Goal: Task Accomplishment & Management: Complete application form

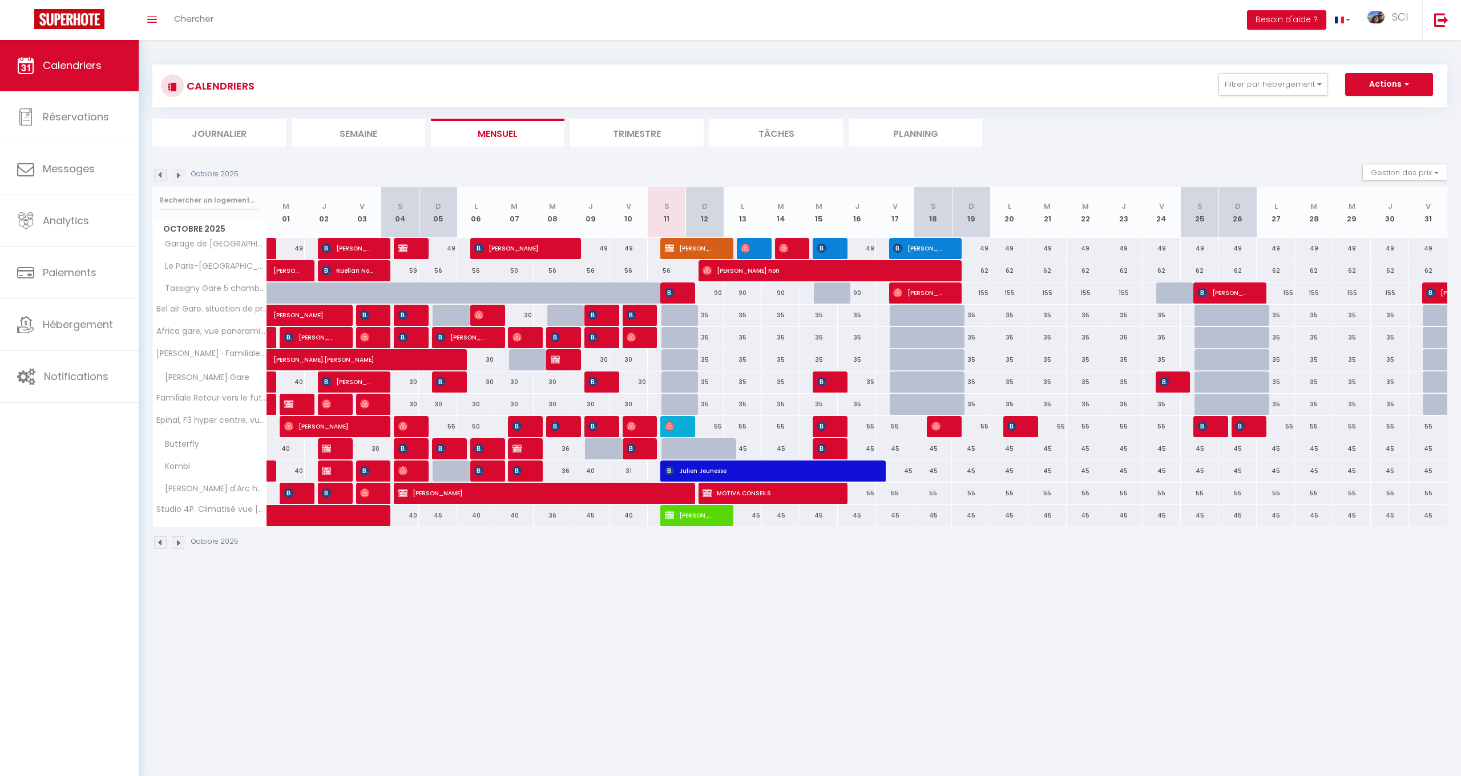
click at [677, 448] on div at bounding box center [681, 449] width 38 height 22
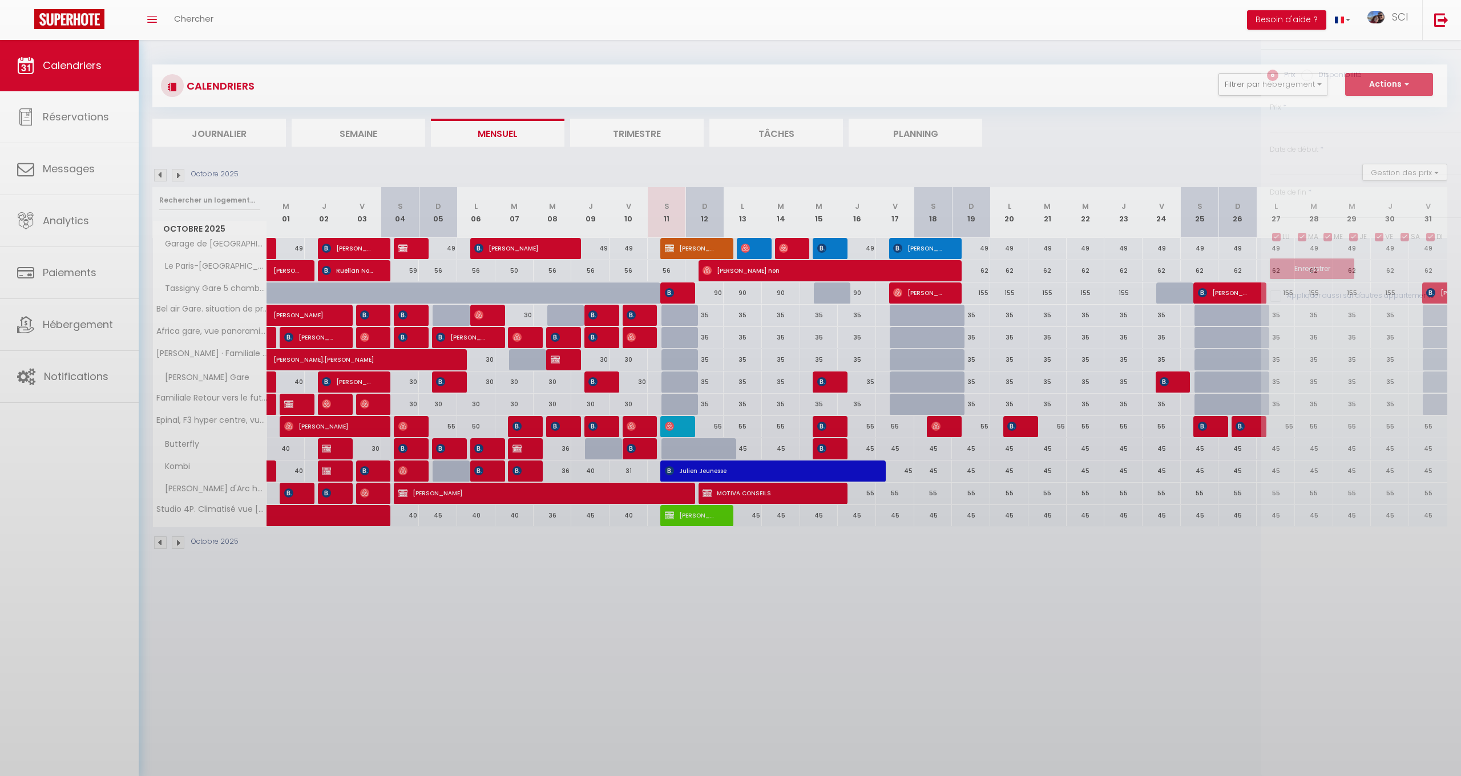
type input "45"
type input "Sam 11 Octobre 2025"
type input "Dim 12 Octobre 2025"
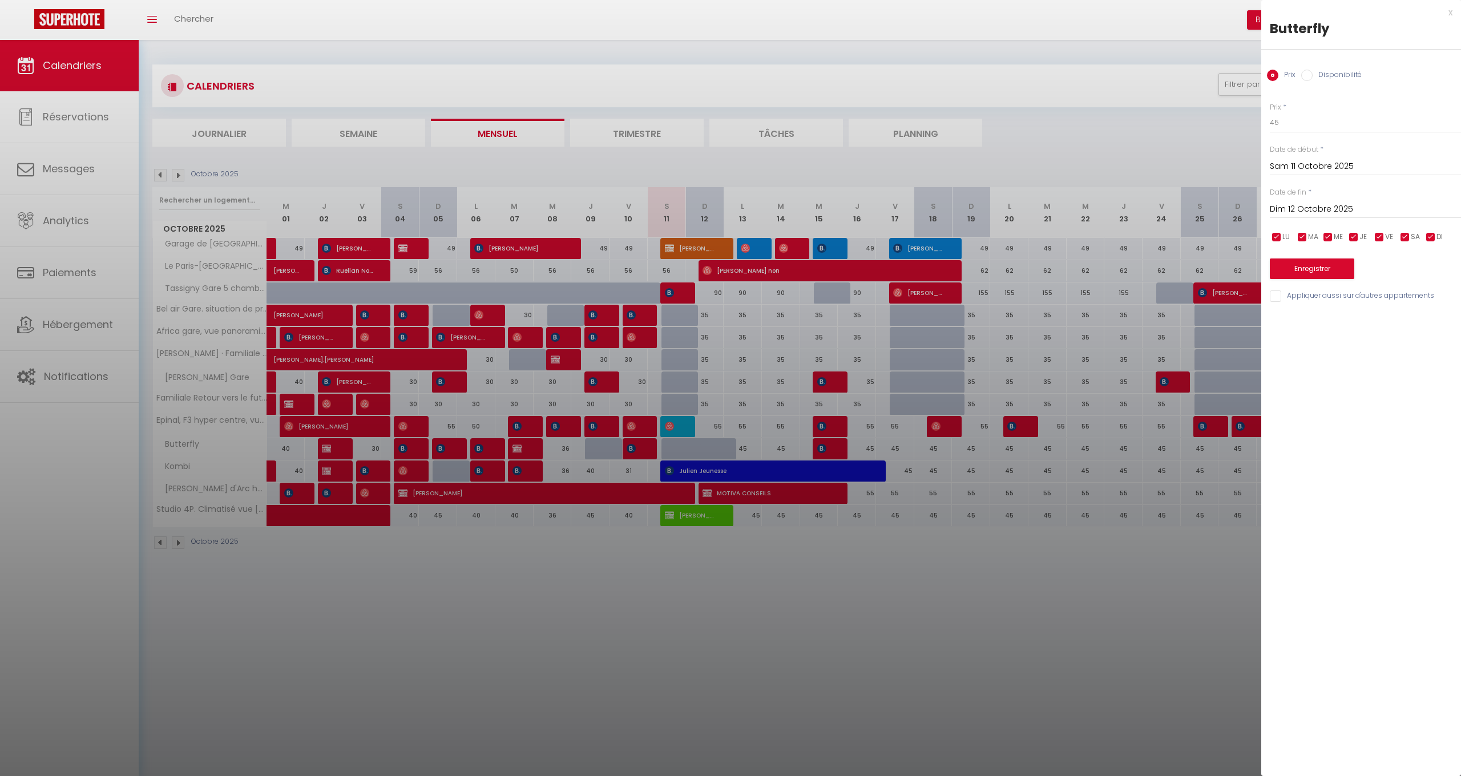
click at [1313, 74] on label "Disponibilité" at bounding box center [1337, 76] width 49 height 13
click at [1313, 74] on input "Disponibilité" at bounding box center [1306, 75] width 11 height 11
radio input "true"
radio input "false"
click at [1289, 206] on input "Dim 12 Octobre 2025" at bounding box center [1365, 210] width 191 height 15
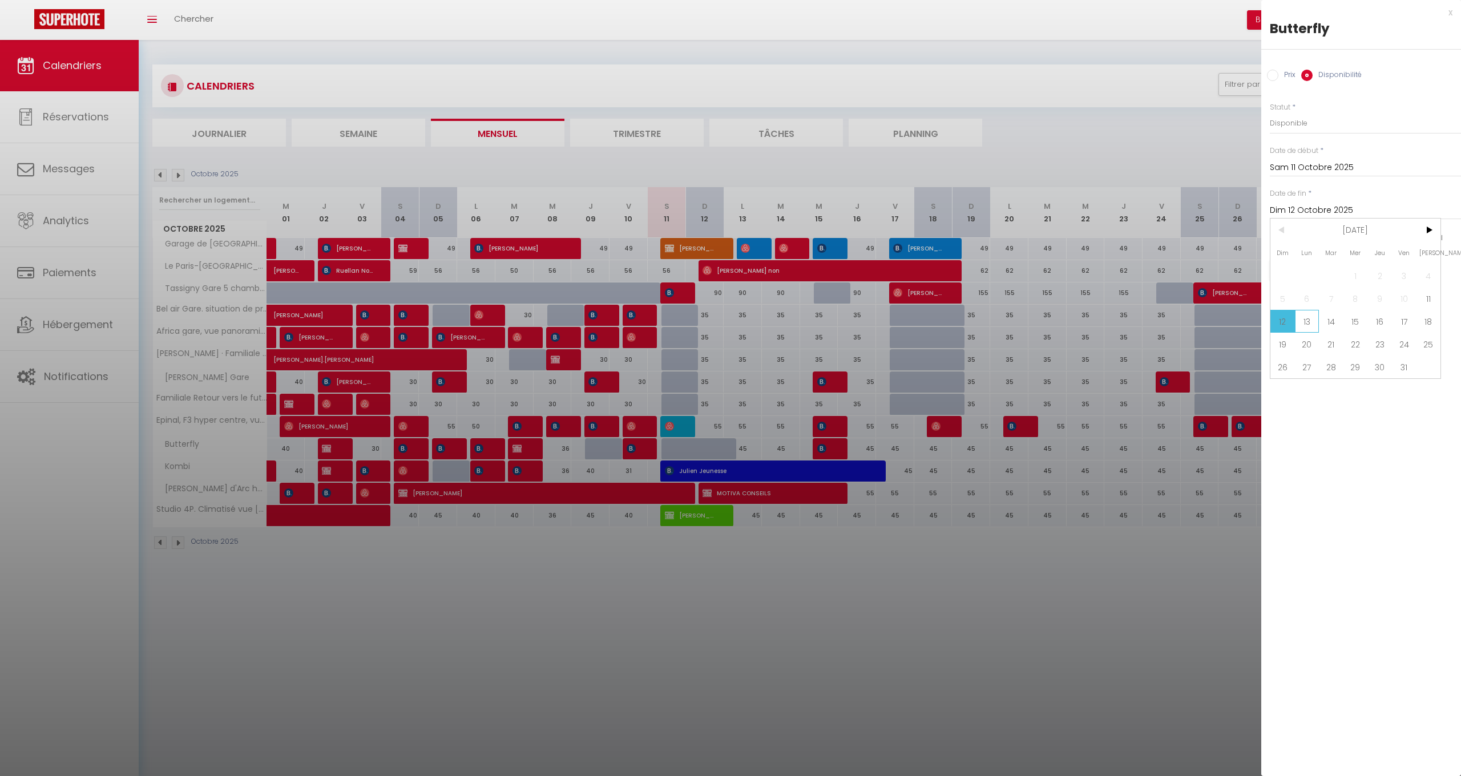
click at [1304, 324] on span "13" at bounding box center [1307, 321] width 25 height 23
type input "Lun 13 Octobre 2025"
click at [1313, 270] on button "Enregistrer" at bounding box center [1312, 270] width 84 height 21
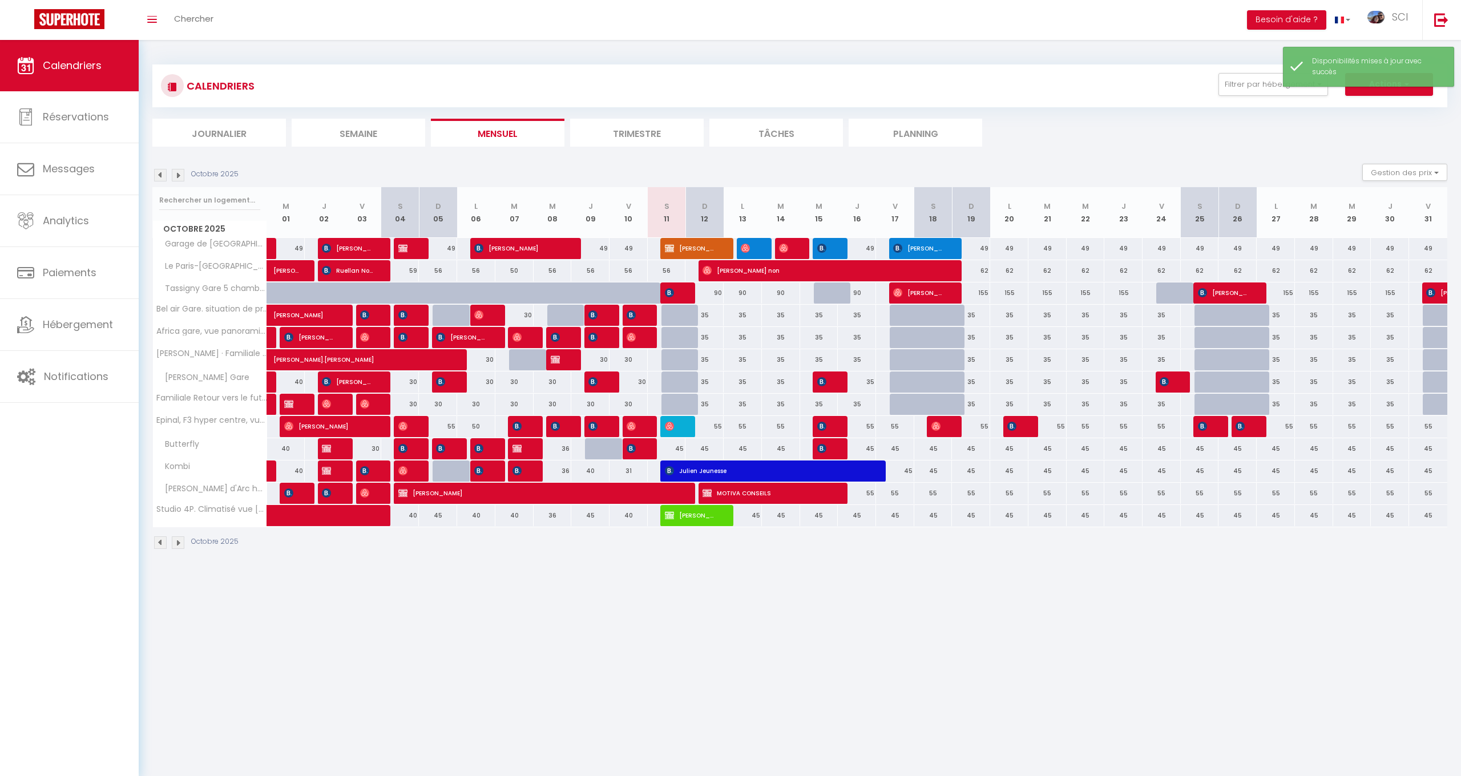
click at [634, 446] on img at bounding box center [631, 448] width 9 height 9
select select "OK"
select select "KO"
select select "0"
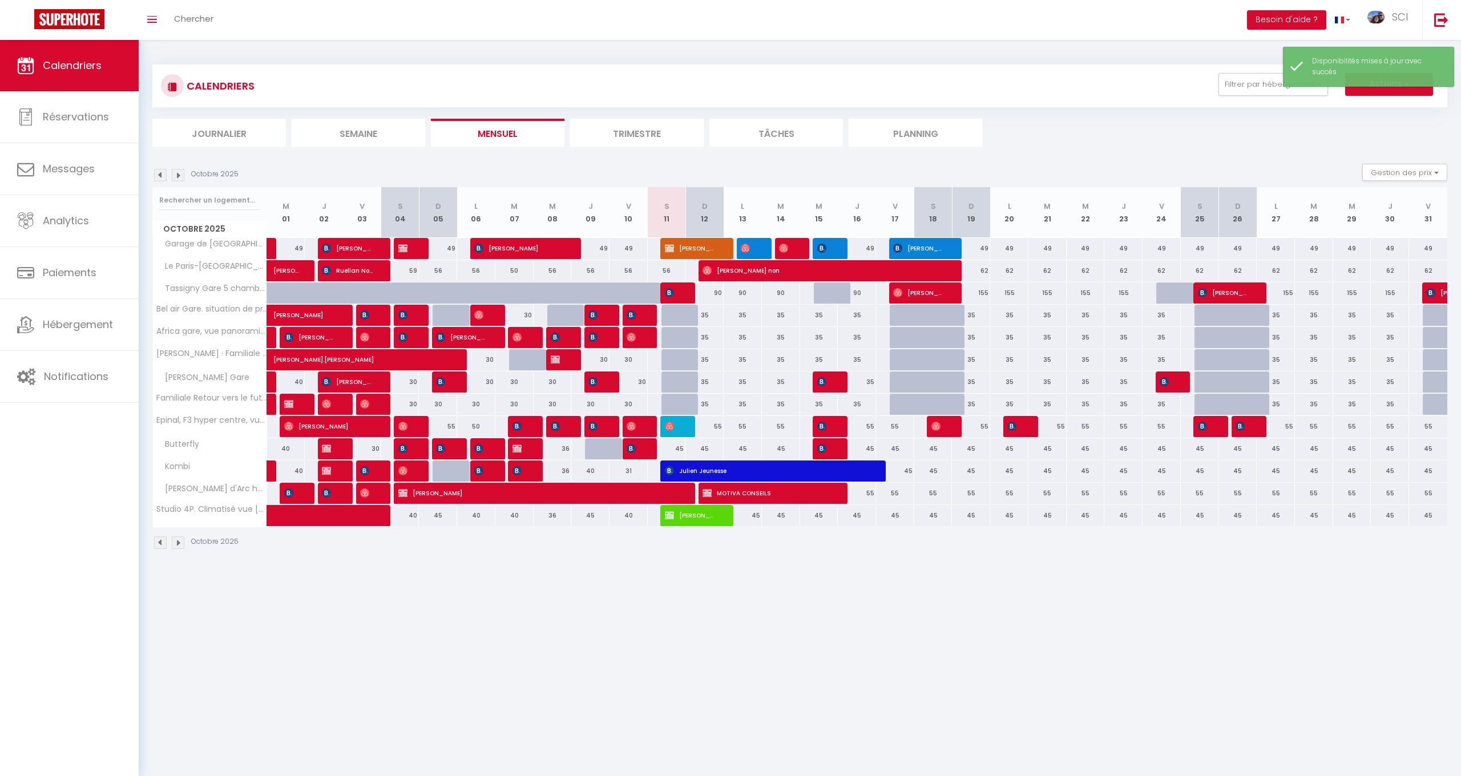
select select "1"
select select
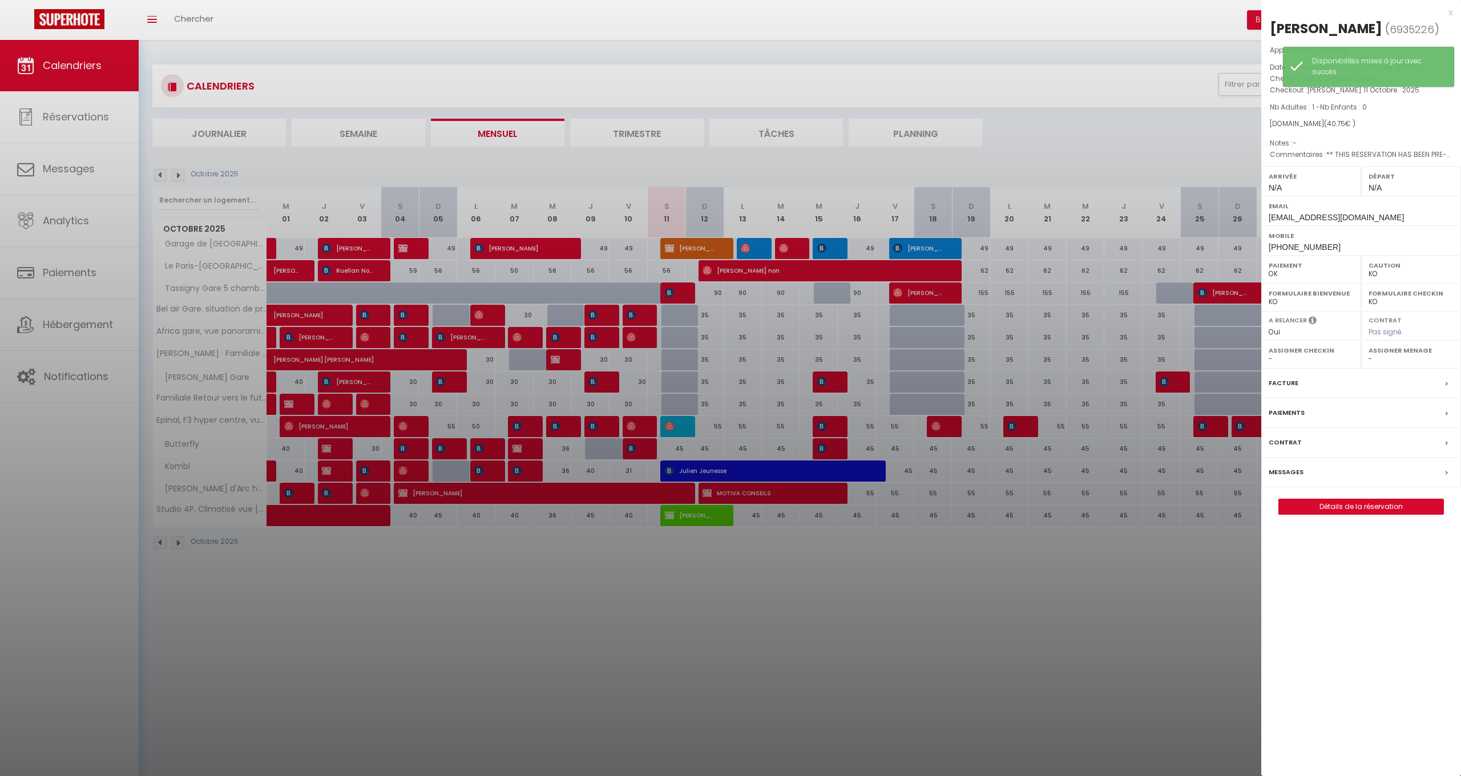
click at [1284, 437] on label "Contrat" at bounding box center [1285, 443] width 33 height 12
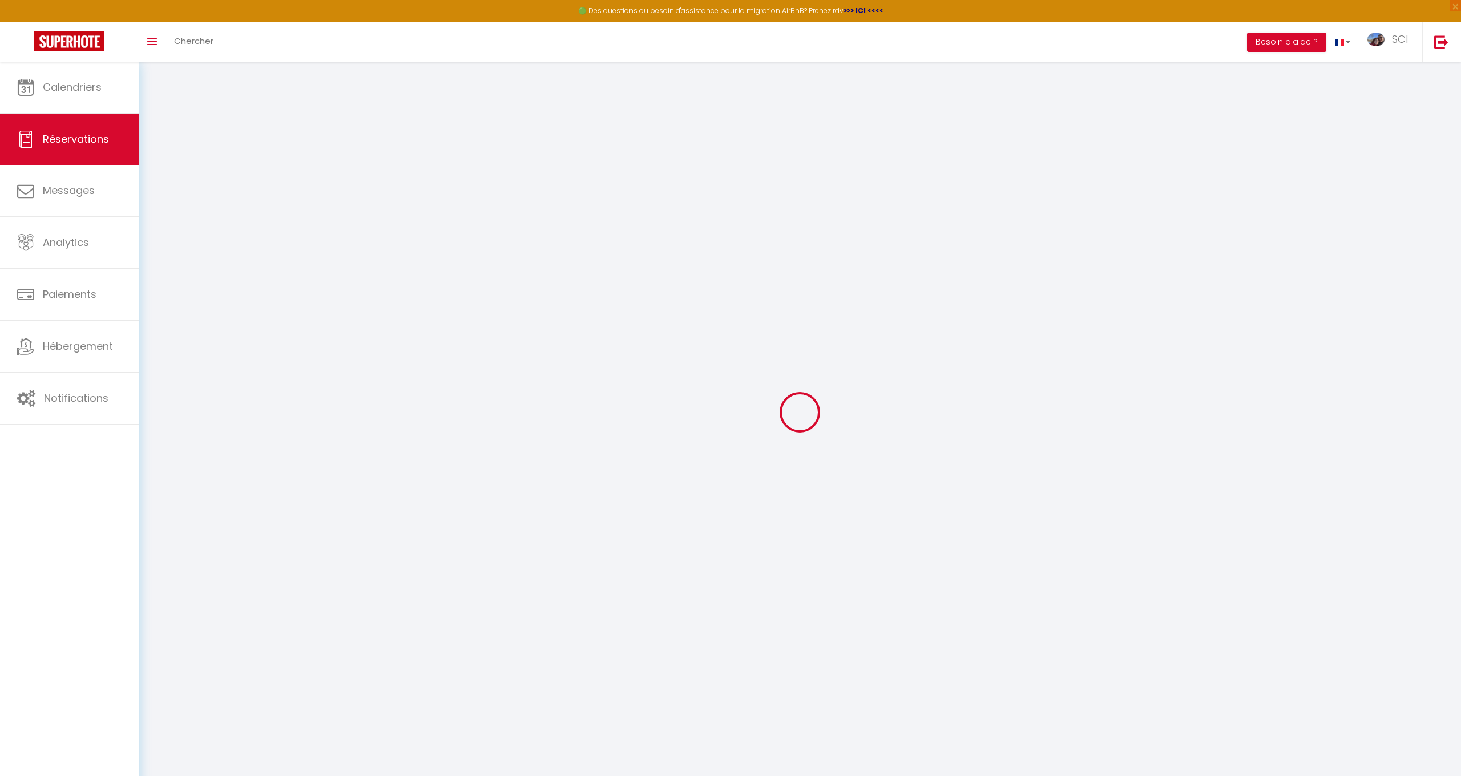
select select
checkbox input "false"
select select
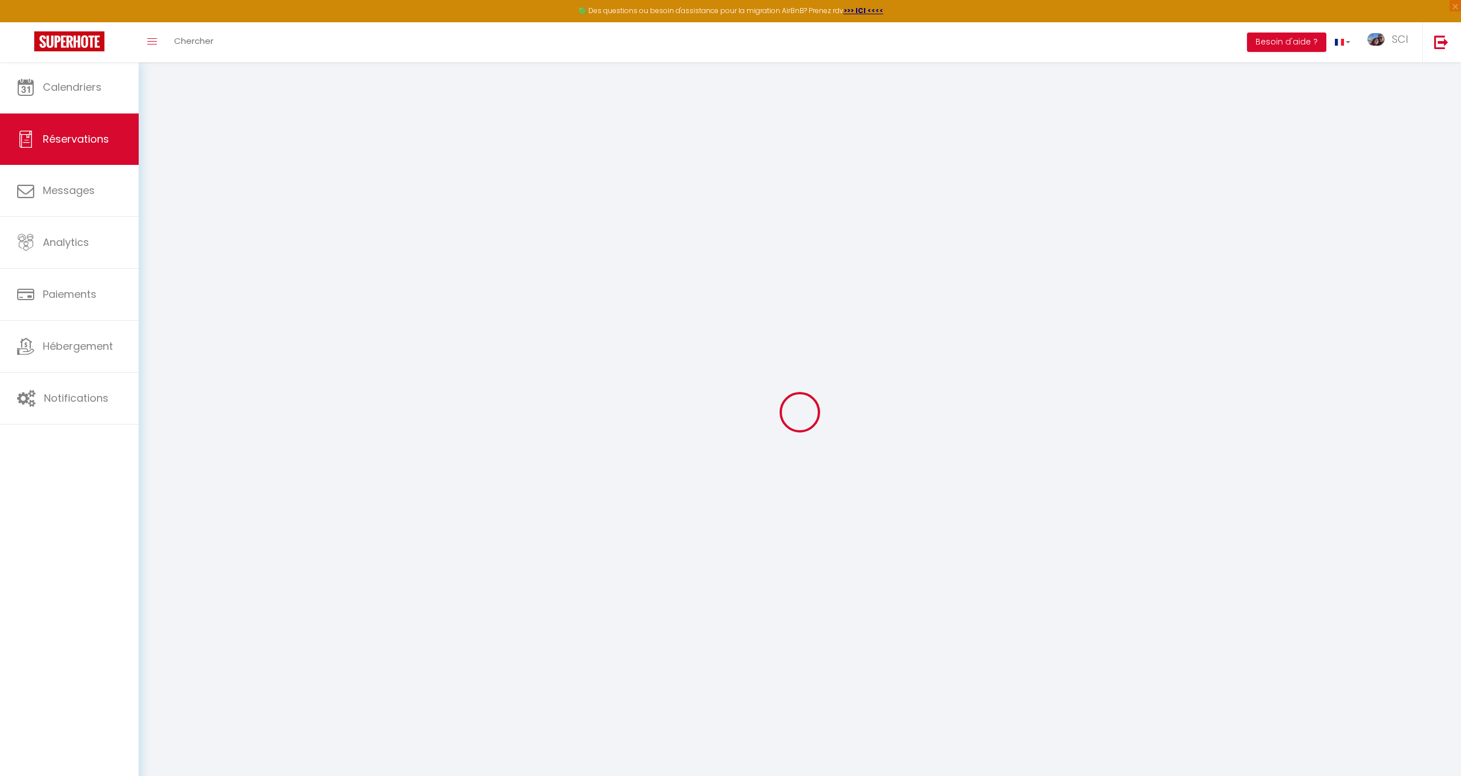
checkbox input "false"
type simples\?0 "** THIS RESERVATION HAS BEEN PRE-PAID ** BOOKING NOTE : Payment charge is EUR 0…"
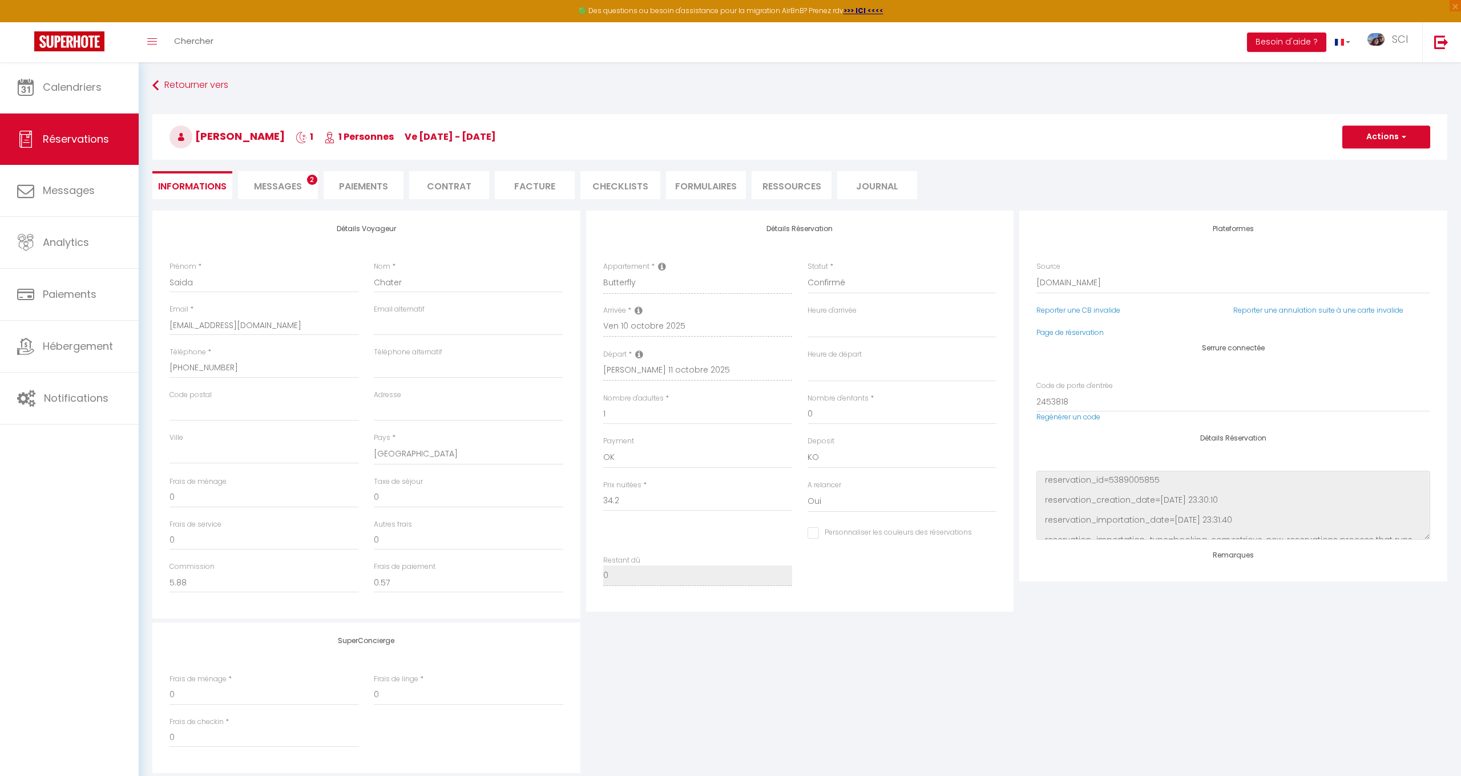
select select
type input "5"
type input "1.55"
select select
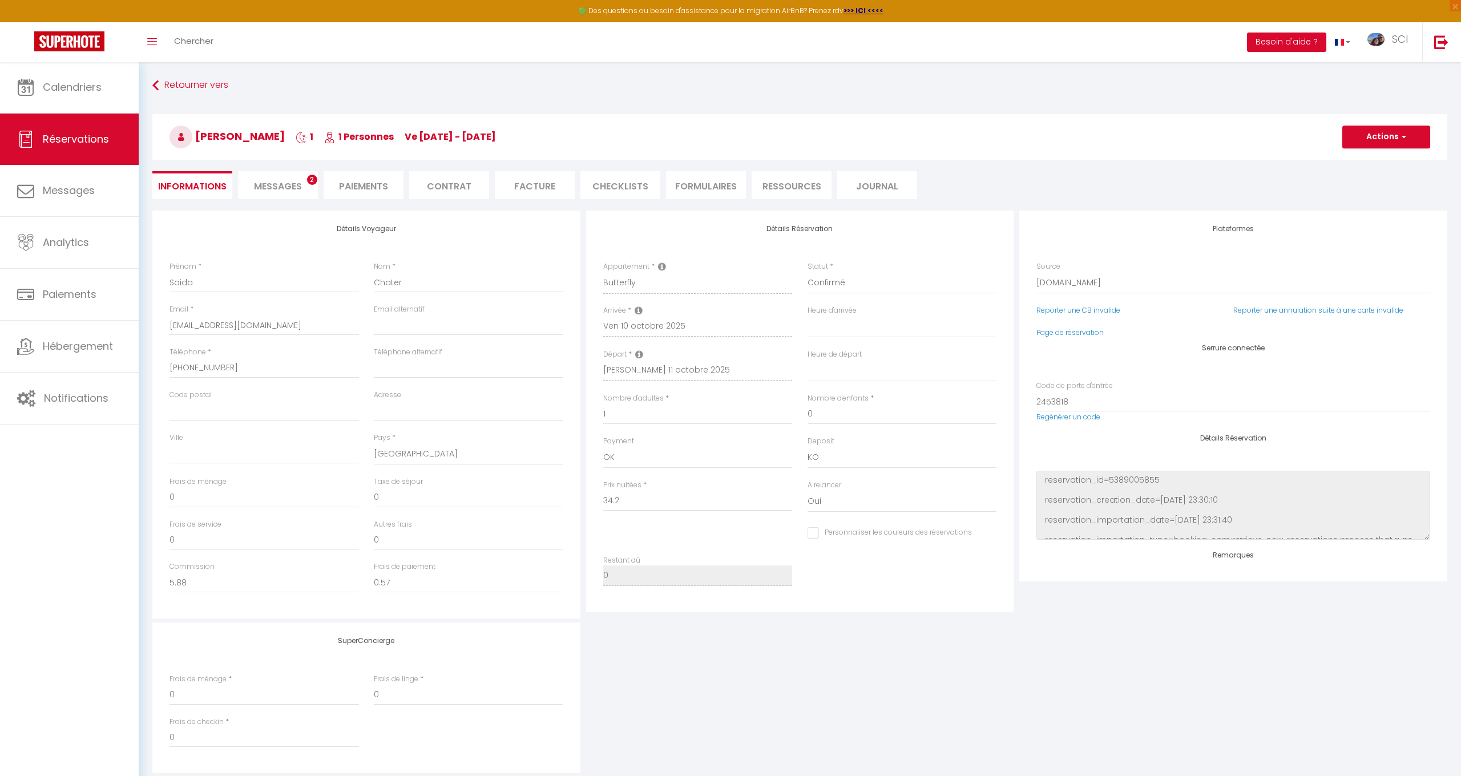
select select
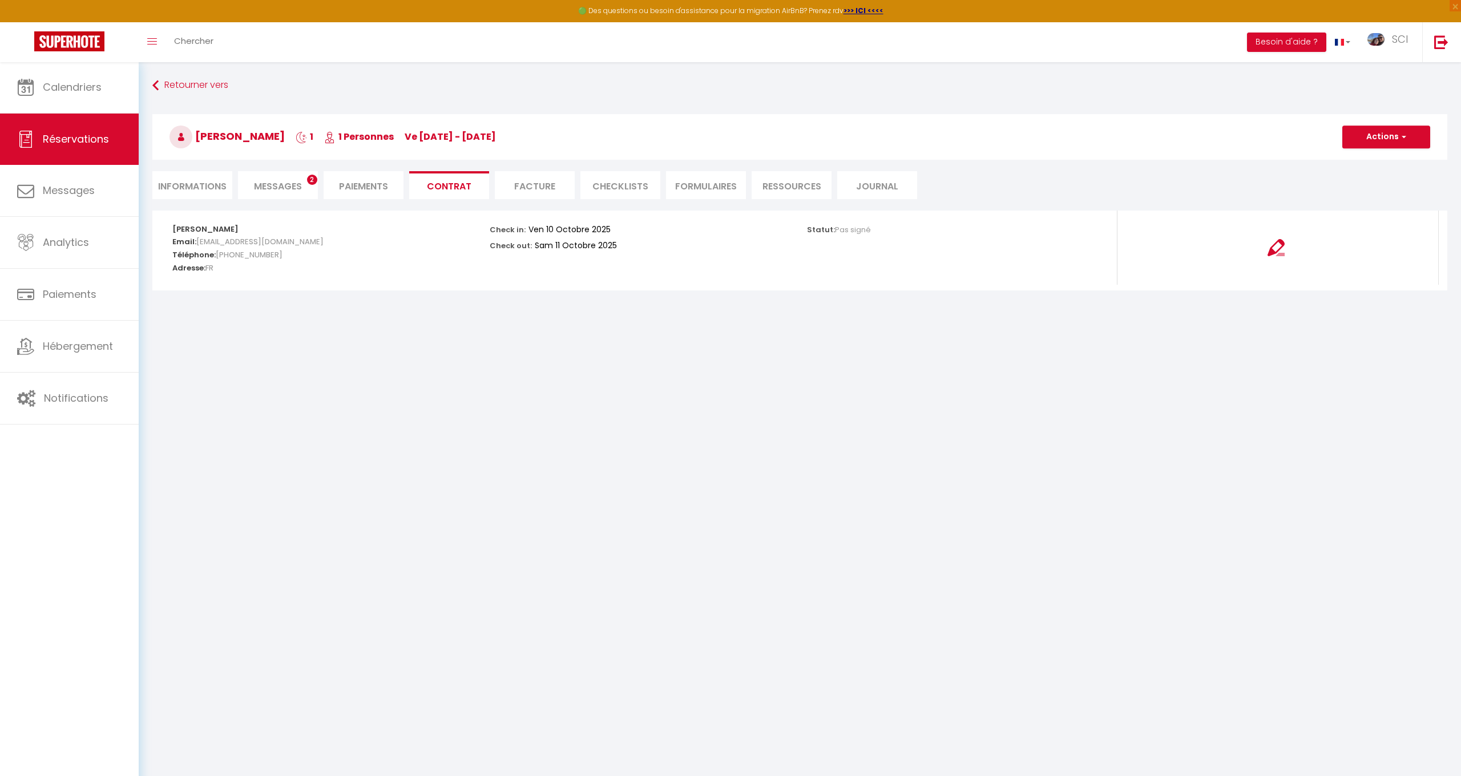
click at [193, 188] on li "Informations" at bounding box center [192, 185] width 80 height 28
select select
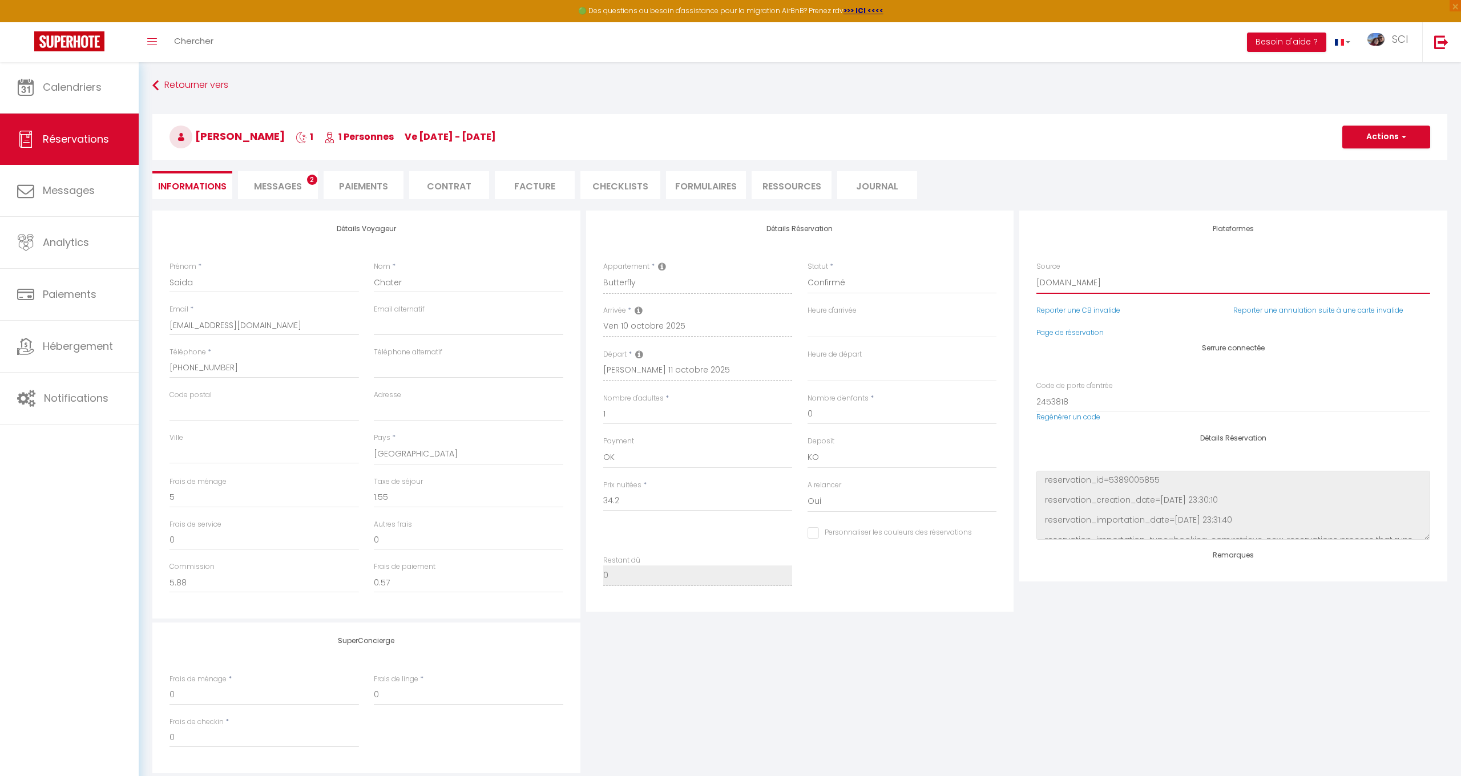
select select "54"
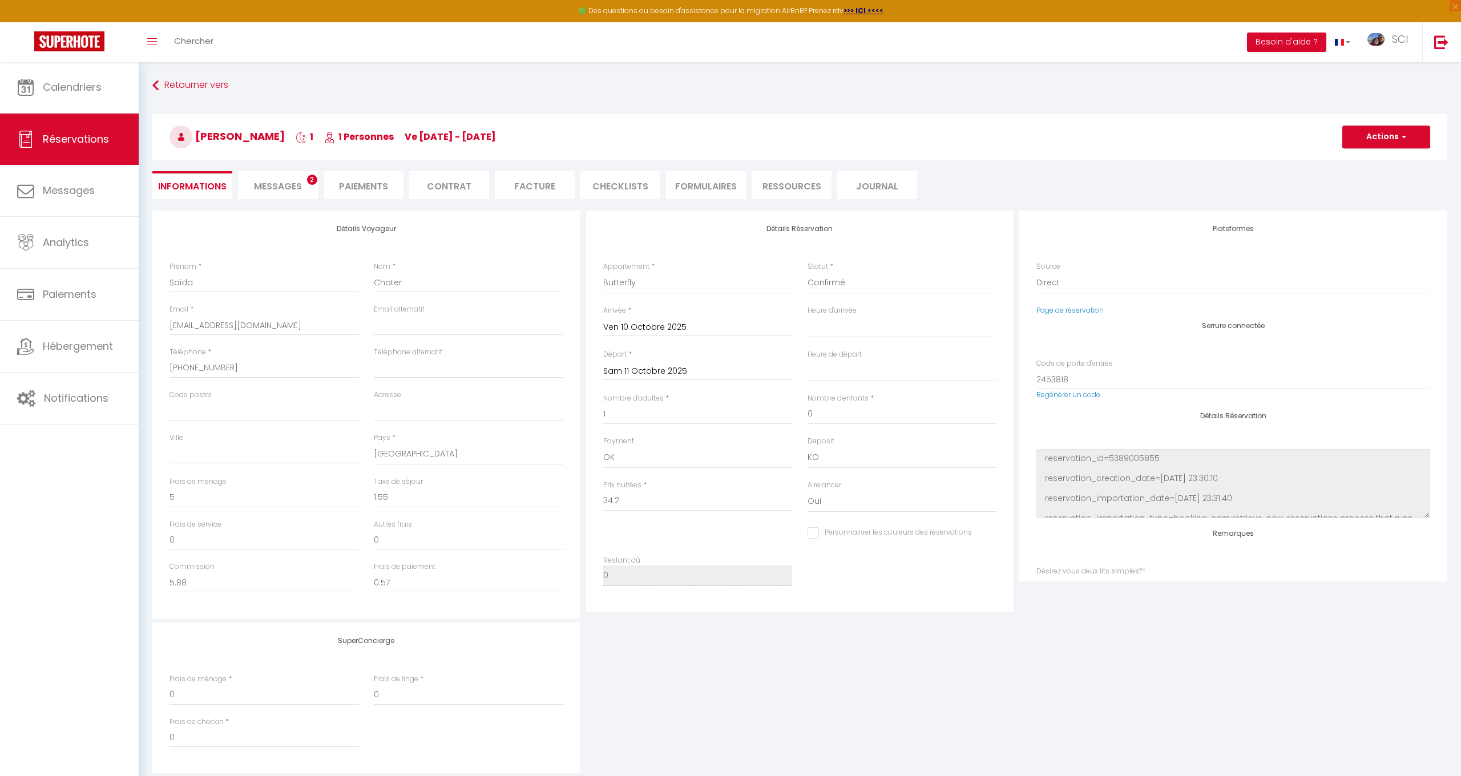
click at [1391, 135] on button "Actions" at bounding box center [1386, 137] width 88 height 23
select select
checkbox input "false"
click at [1388, 136] on button "Actions" at bounding box center [1386, 137] width 88 height 23
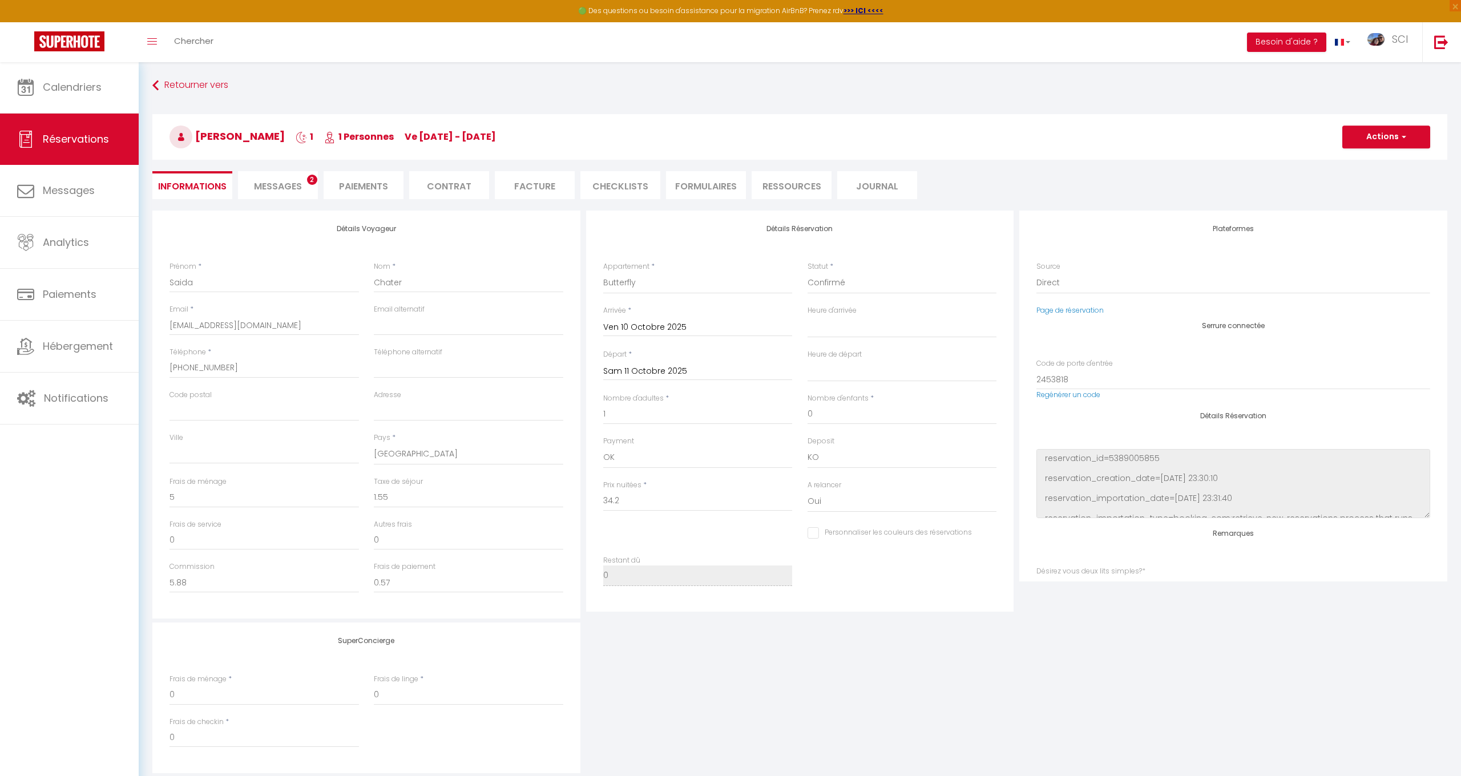
click at [1388, 136] on button "Actions" at bounding box center [1386, 137] width 88 height 23
click at [1361, 176] on link "Dupliquer" at bounding box center [1375, 177] width 90 height 15
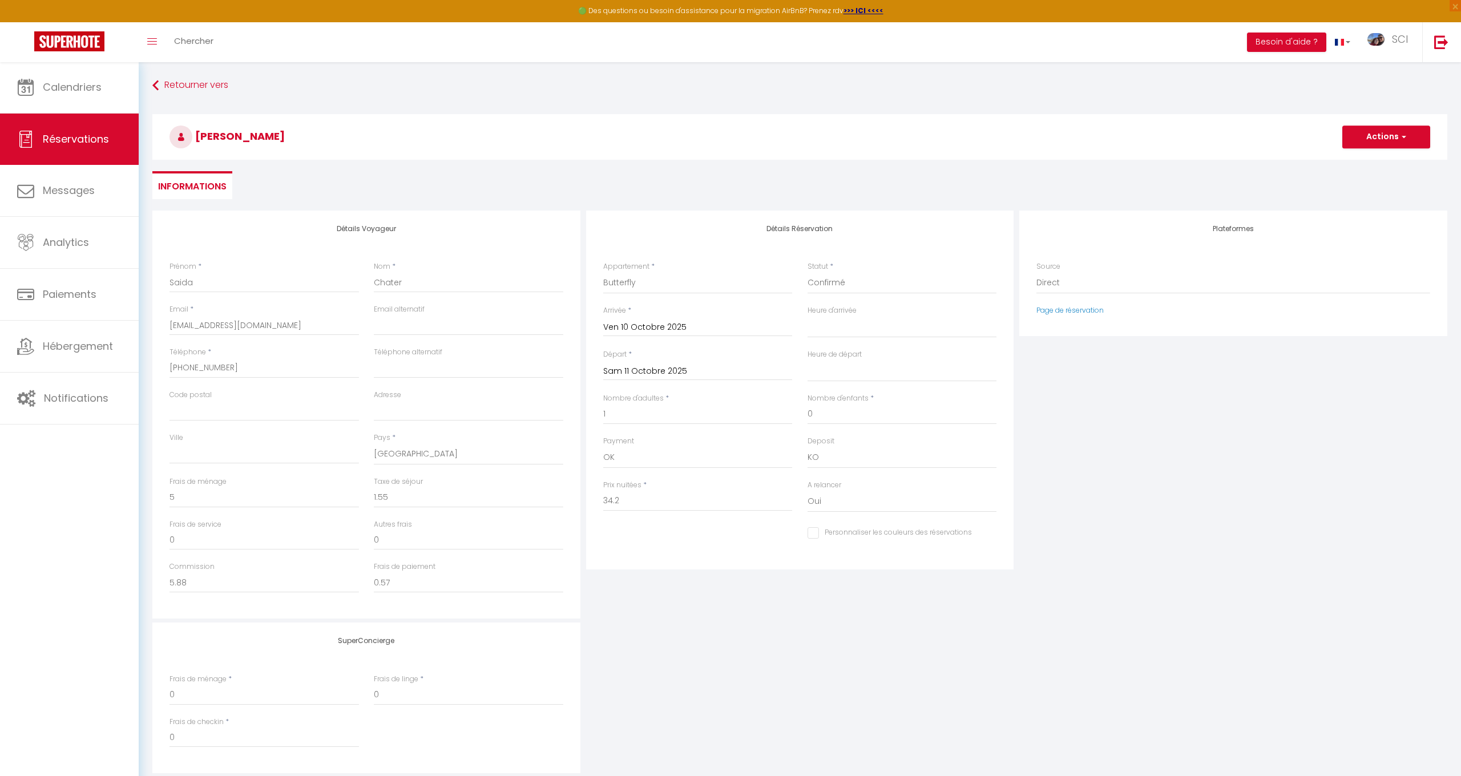
type input "0"
select select
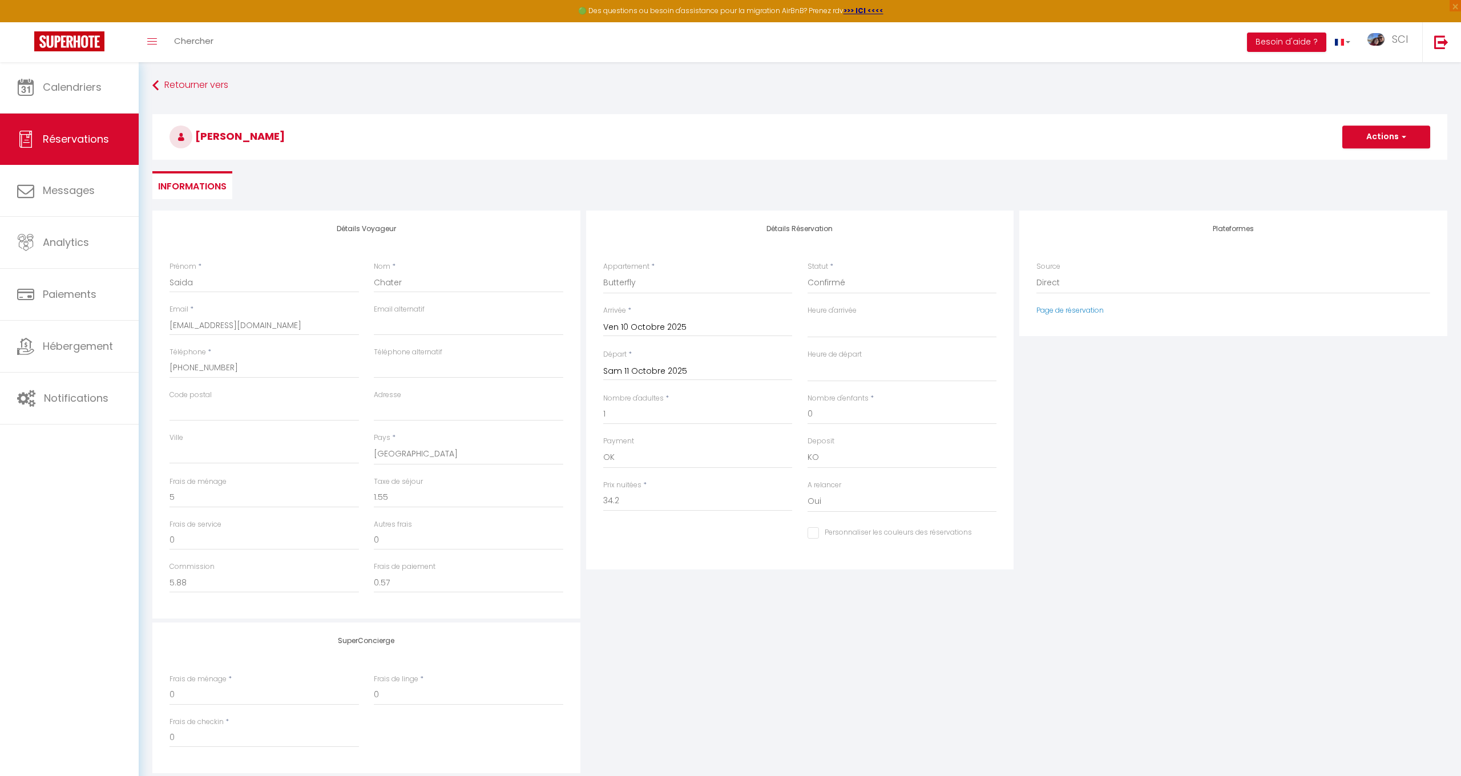
select select
checkbox input "false"
click at [632, 327] on input "Arrivée" at bounding box center [697, 327] width 189 height 15
click at [756, 418] on span "11" at bounding box center [761, 415] width 25 height 23
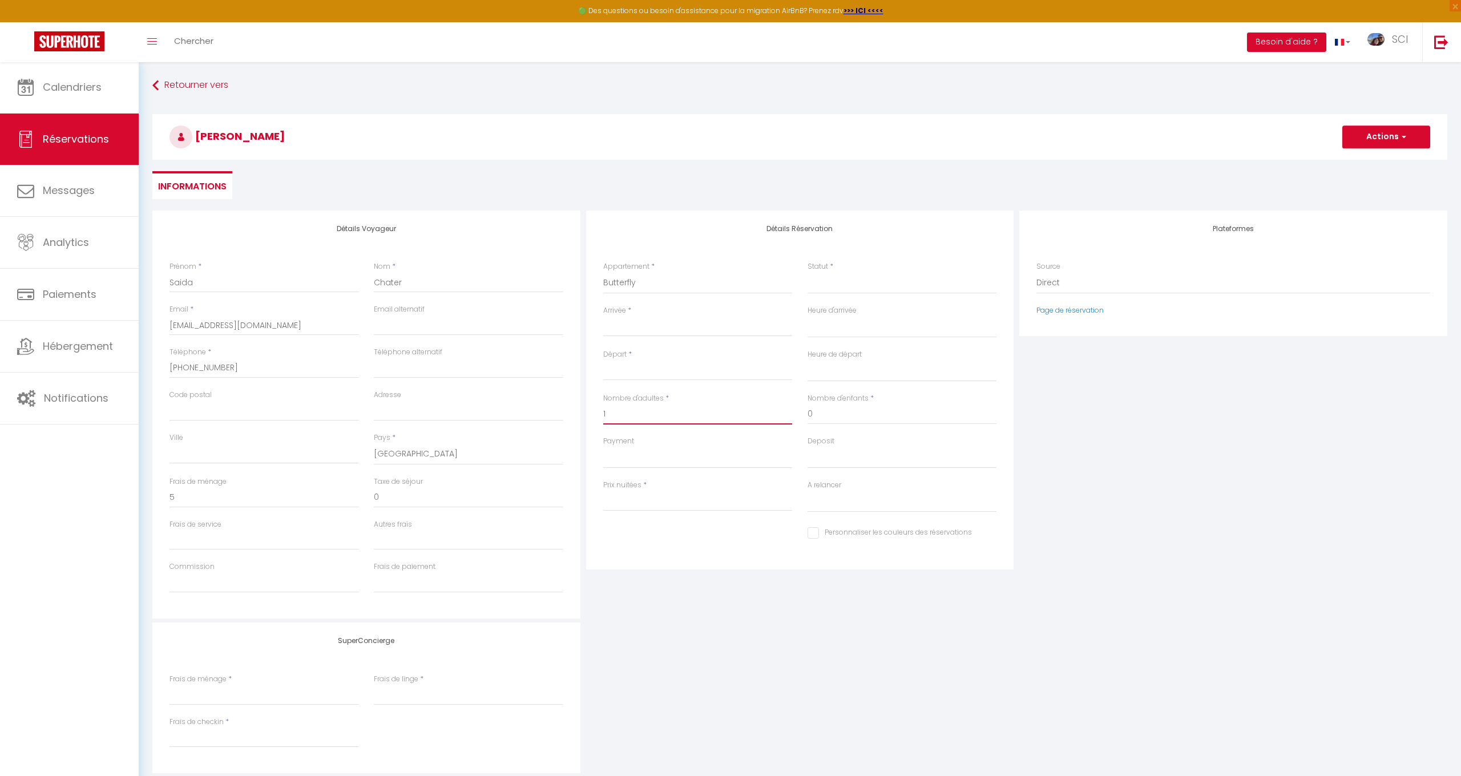
select select
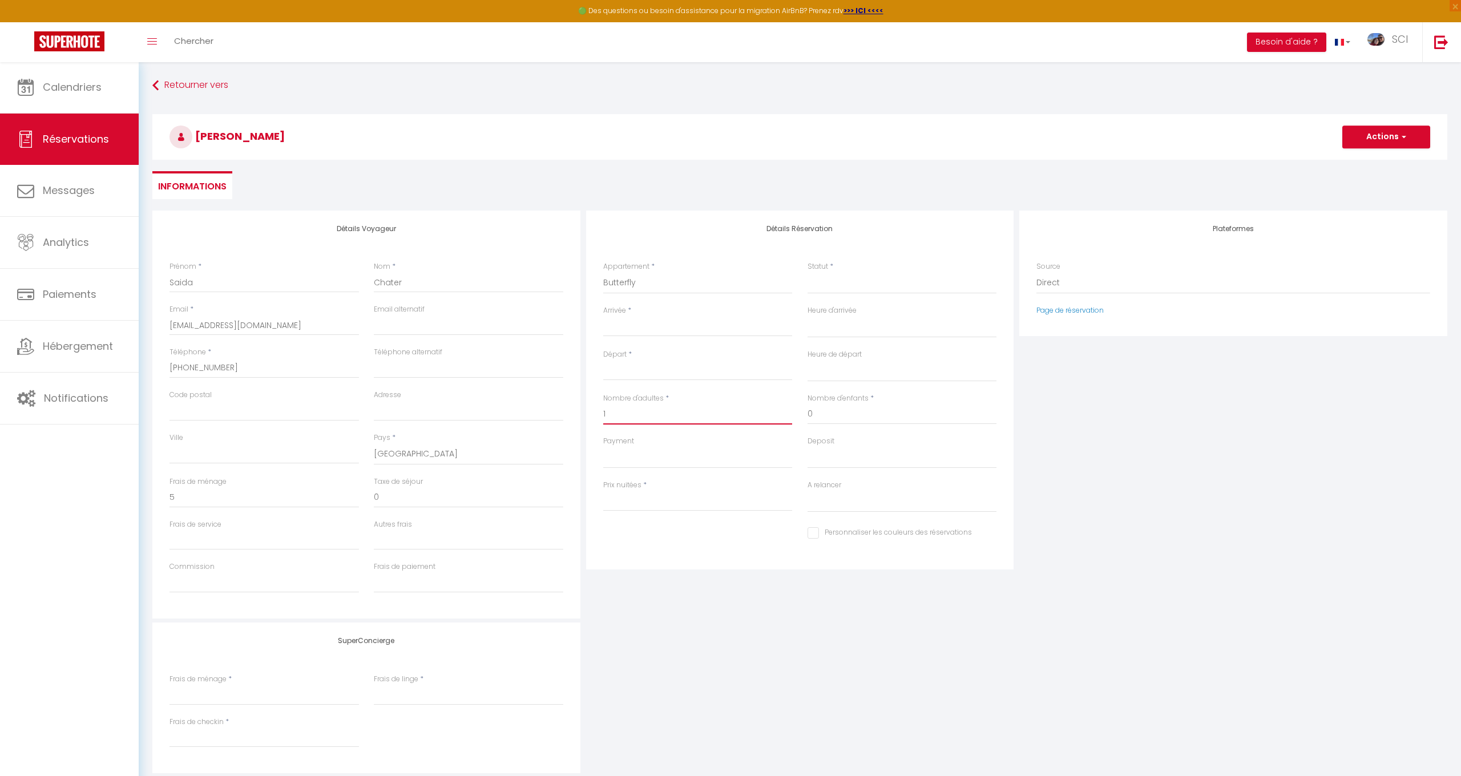
select select
checkbox input "false"
type input "Sam 11 Octobre 2025"
type input "Dim 12 Octobre 2025"
click at [651, 373] on input "Dim 12 Octobre 2025" at bounding box center [697, 371] width 189 height 15
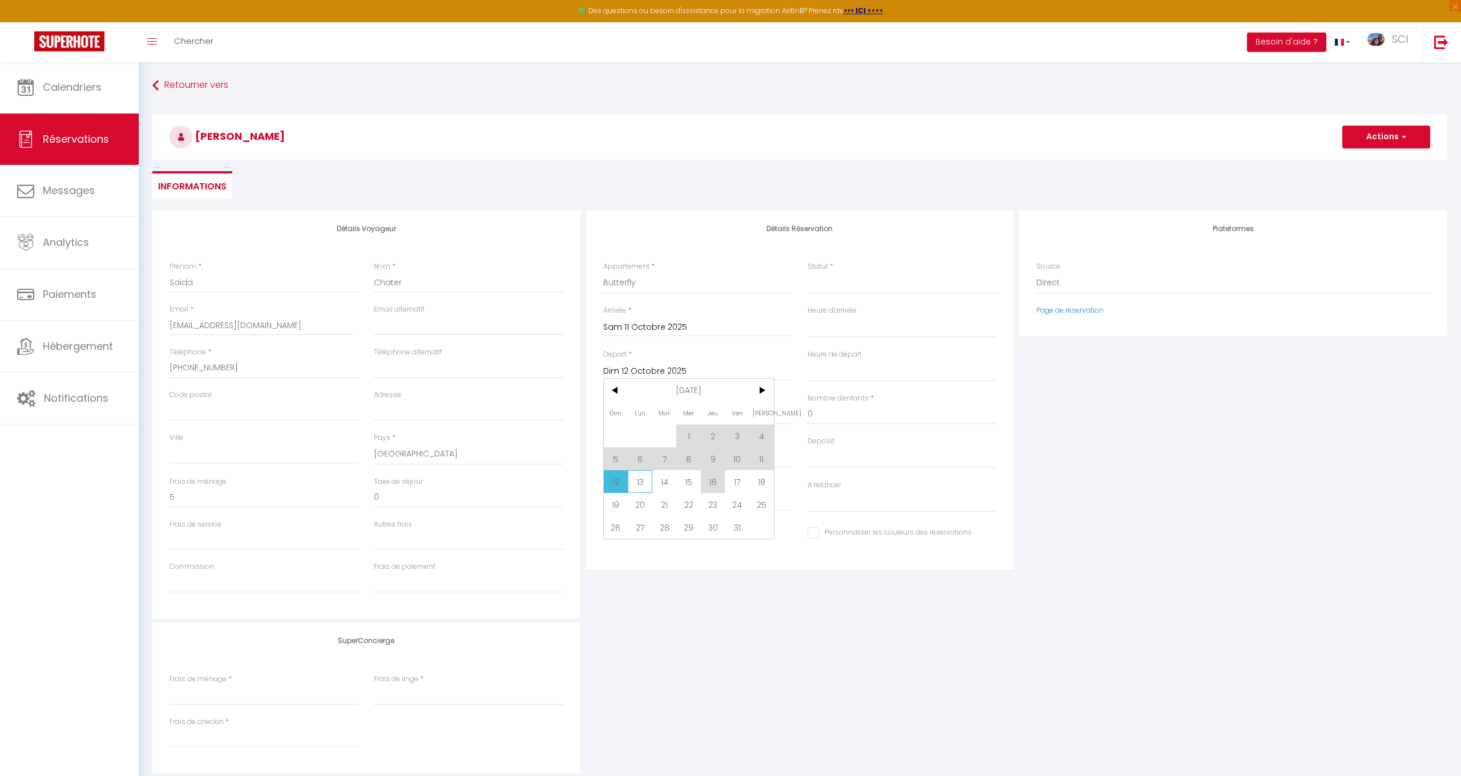
click at [646, 482] on span "13" at bounding box center [640, 481] width 25 height 23
type input "3"
select select
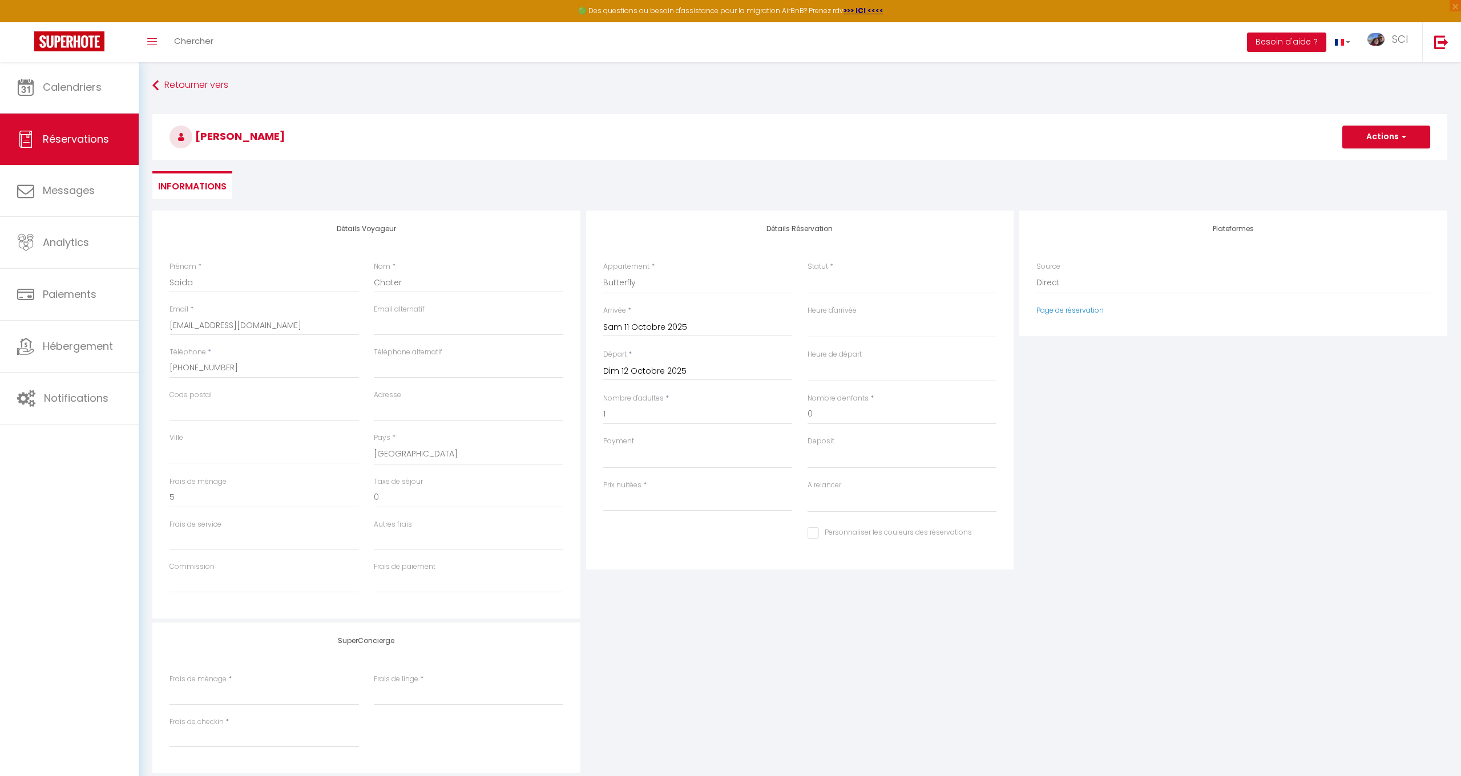
select select
type input "90"
select select
checkbox input "false"
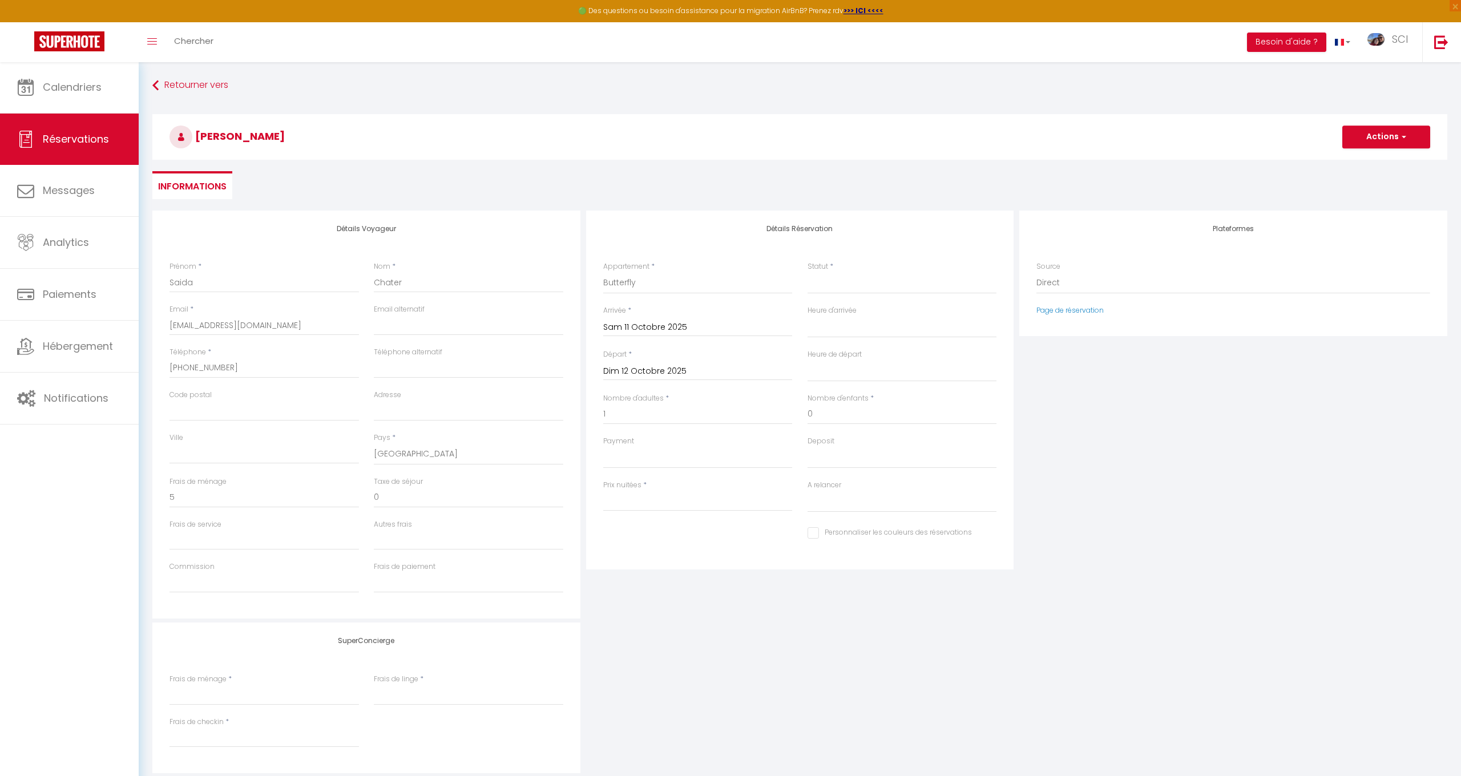
type input "Lun 13 Octobre 2025"
click at [639, 482] on label "Prix nuitées" at bounding box center [622, 485] width 38 height 11
click at [639, 491] on input "90" at bounding box center [697, 501] width 189 height 21
click at [208, 502] on input "5" at bounding box center [264, 497] width 189 height 21
select select
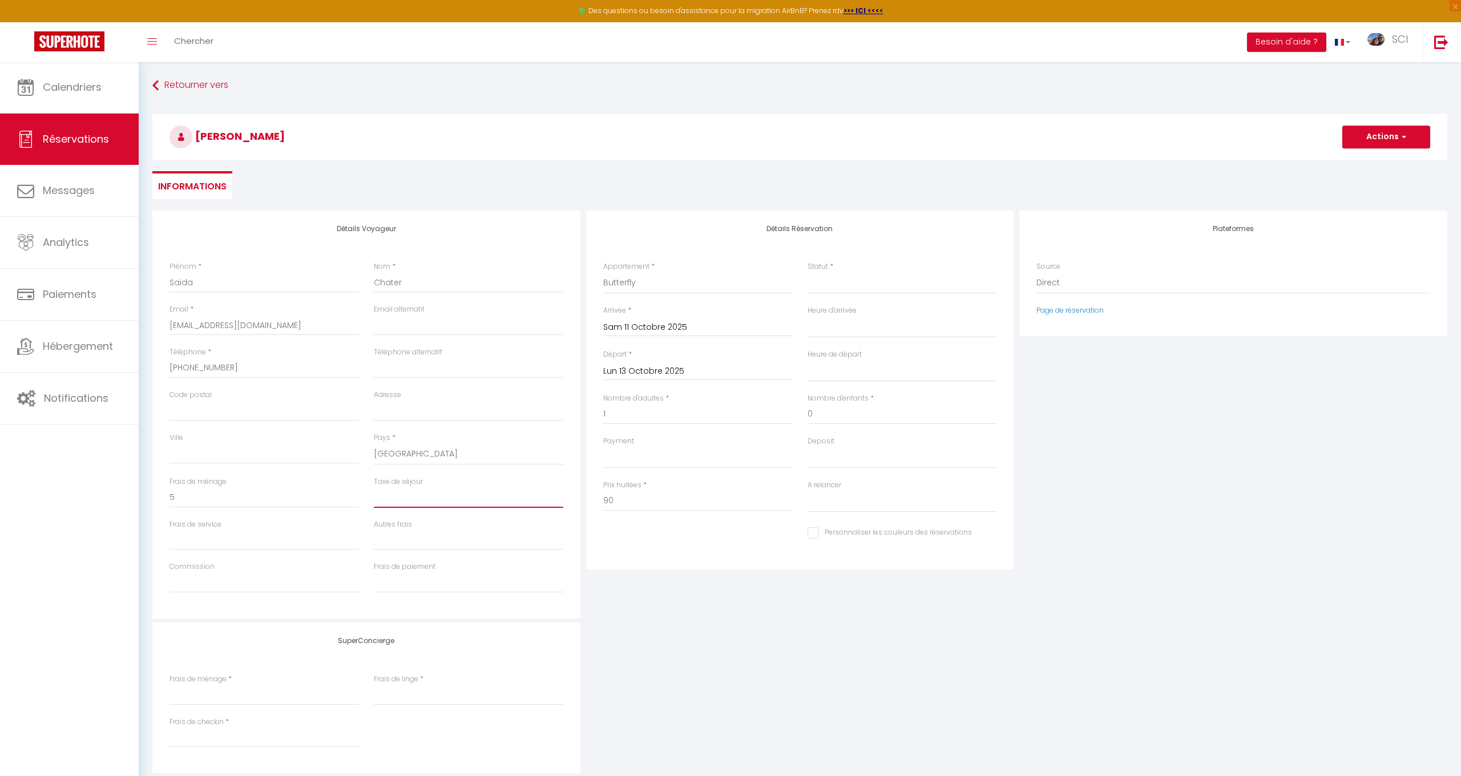
select select
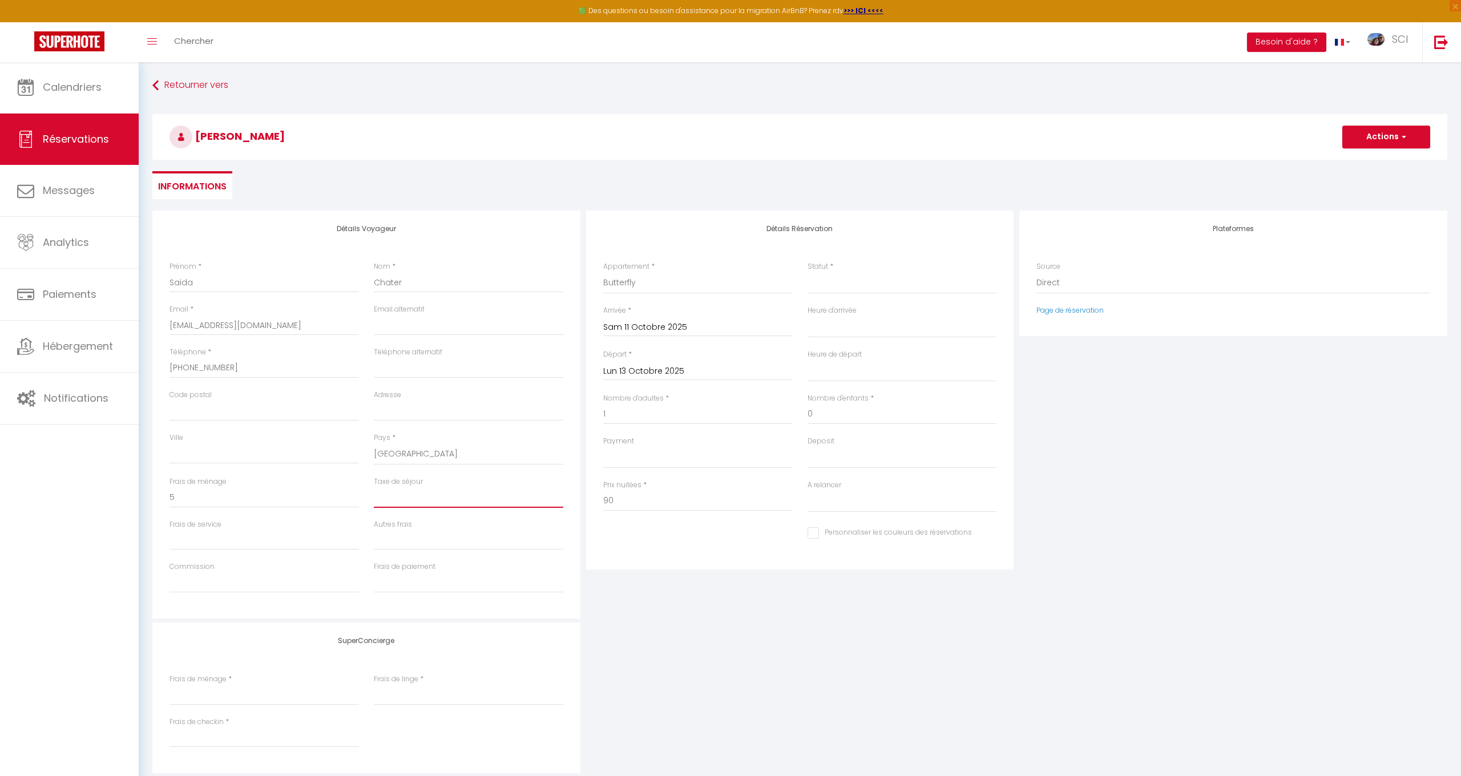
checkbox input "false"
select select "1"
select select
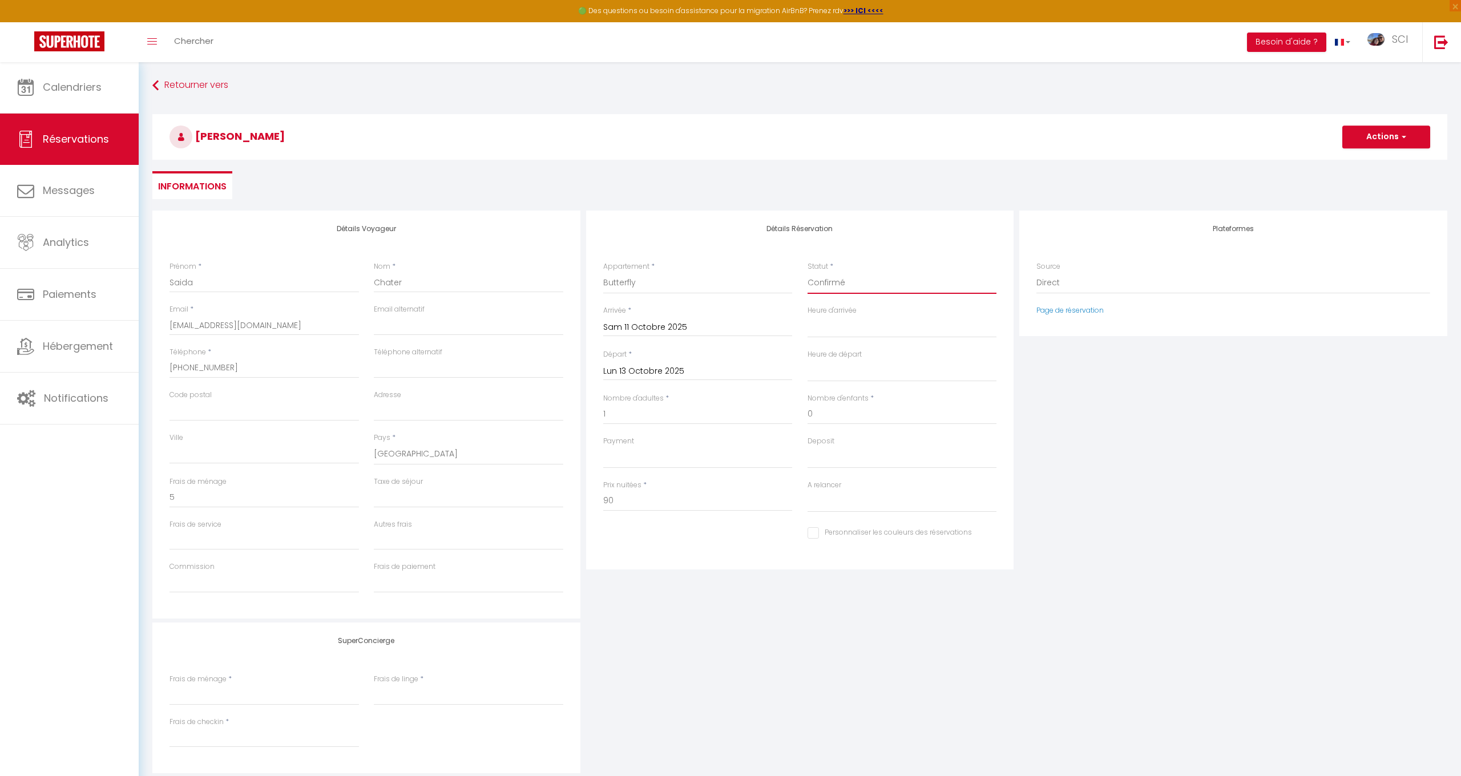
select select
checkbox input "false"
click at [603, 443] on label "Payment" at bounding box center [618, 441] width 31 height 11
click at [808, 294] on select "Confirmé Non Confirmé [PERSON_NAME] par le voyageur No Show Request" at bounding box center [902, 283] width 189 height 22
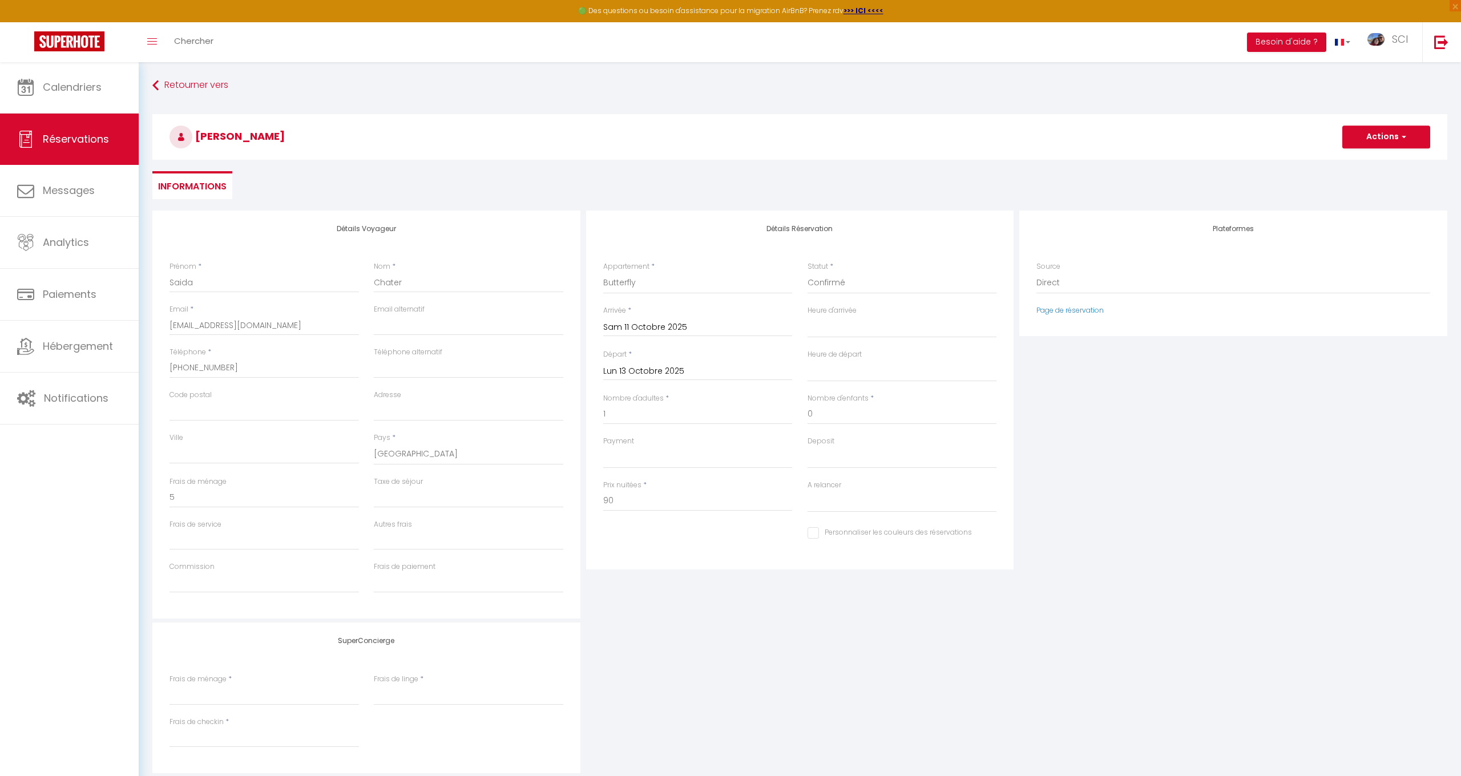
click at [614, 441] on label "Payment" at bounding box center [618, 441] width 31 height 11
click at [808, 294] on select "Confirmé Non Confirmé [PERSON_NAME] par le voyageur No Show Request" at bounding box center [902, 283] width 189 height 22
click at [616, 439] on label "Payment" at bounding box center [618, 441] width 31 height 11
click at [808, 294] on select "Confirmé Non Confirmé [PERSON_NAME] par le voyageur No Show Request" at bounding box center [902, 283] width 189 height 22
select select "12"
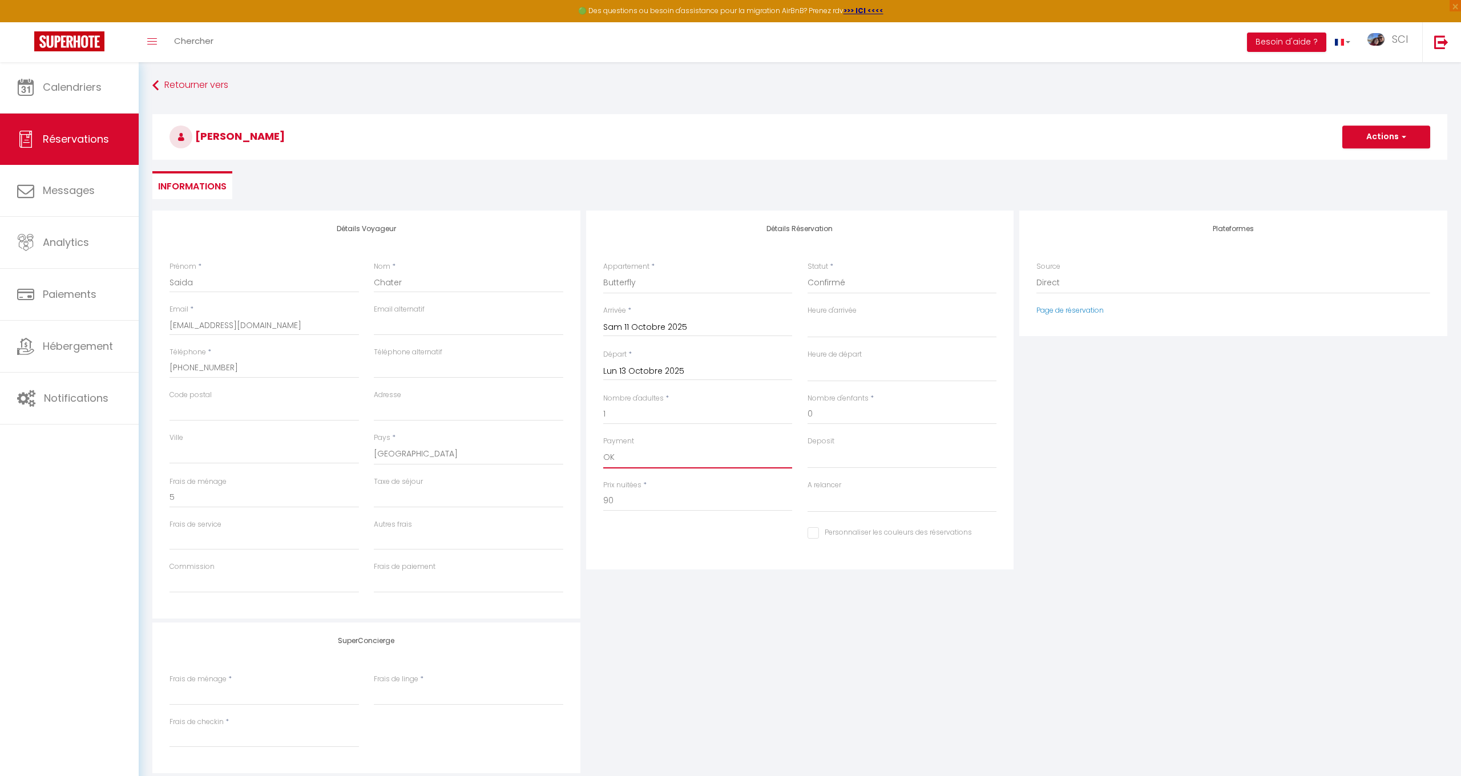
select select
checkbox input "false"
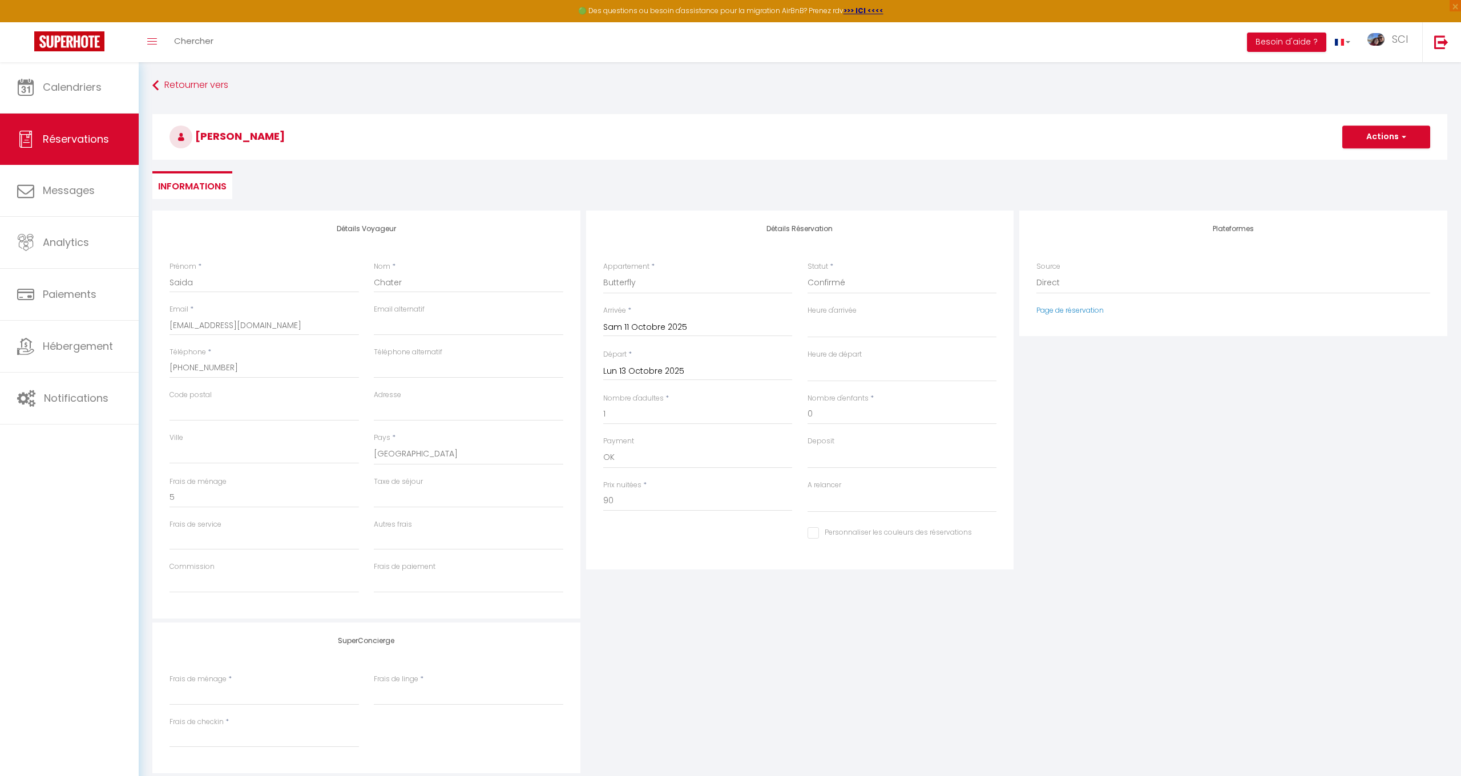
click at [1395, 140] on button "Actions" at bounding box center [1386, 137] width 88 height 23
click at [1376, 159] on link "Enregistrer" at bounding box center [1375, 162] width 90 height 15
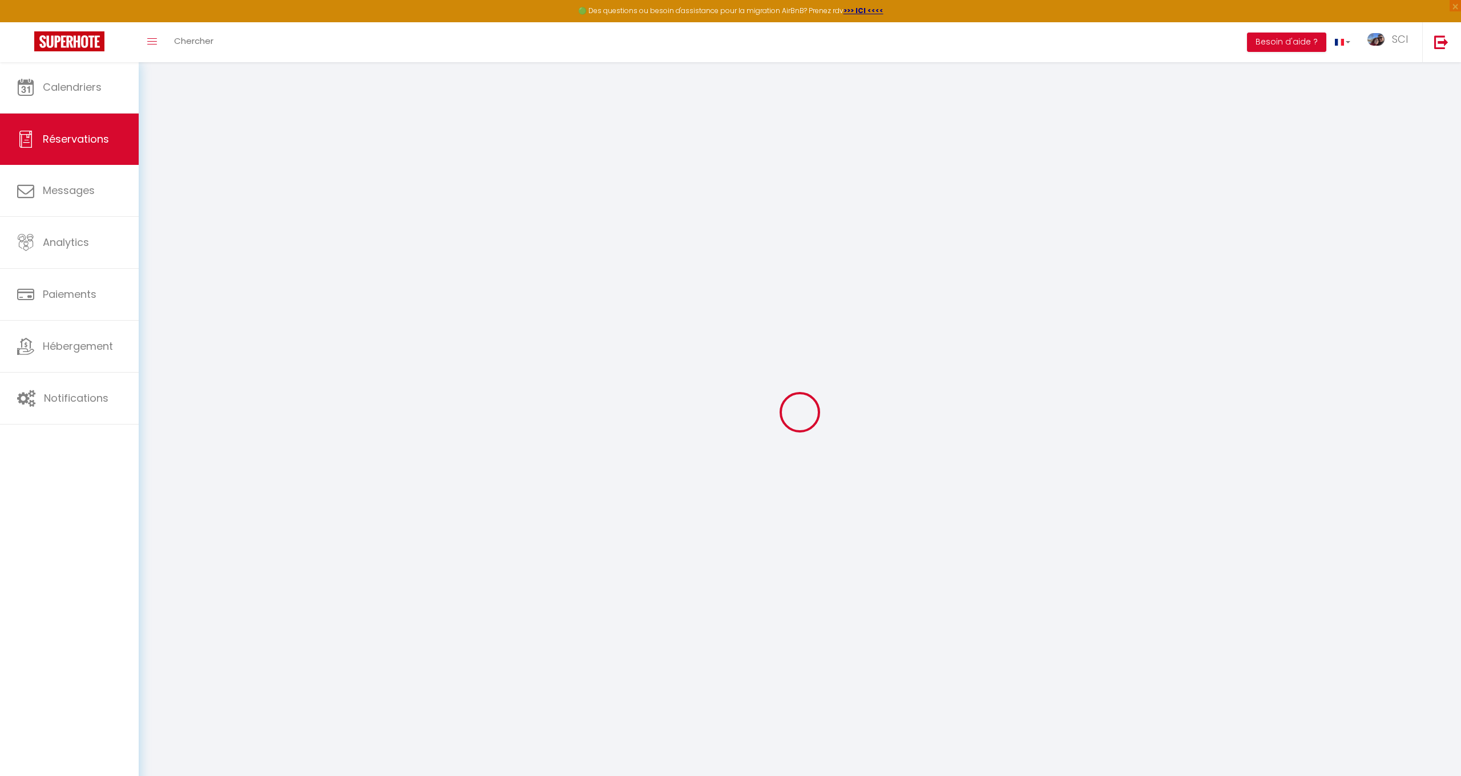
select select "not_cancelled"
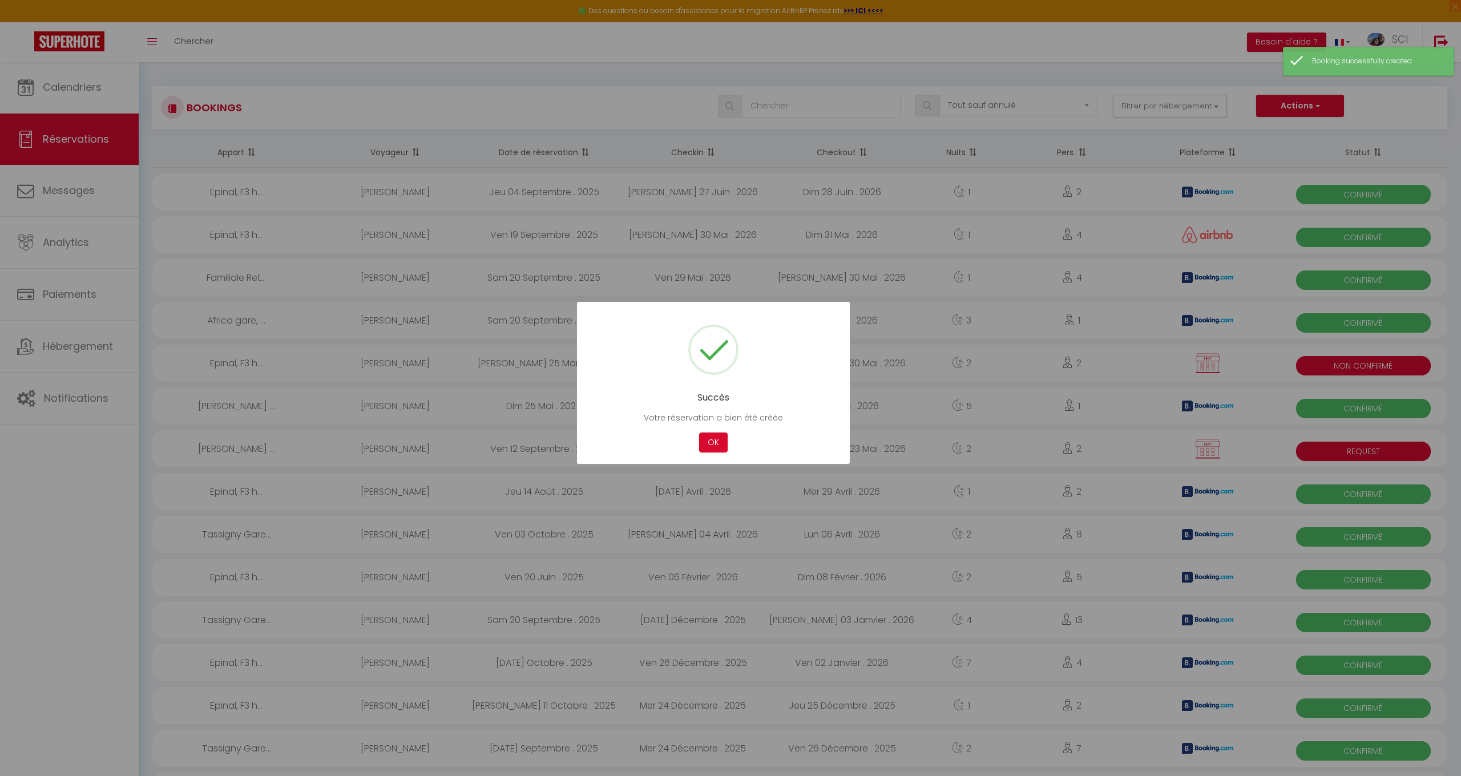
drag, startPoint x: 720, startPoint y: 437, endPoint x: 705, endPoint y: 434, distance: 14.6
click at [720, 437] on button "OK" at bounding box center [713, 443] width 29 height 20
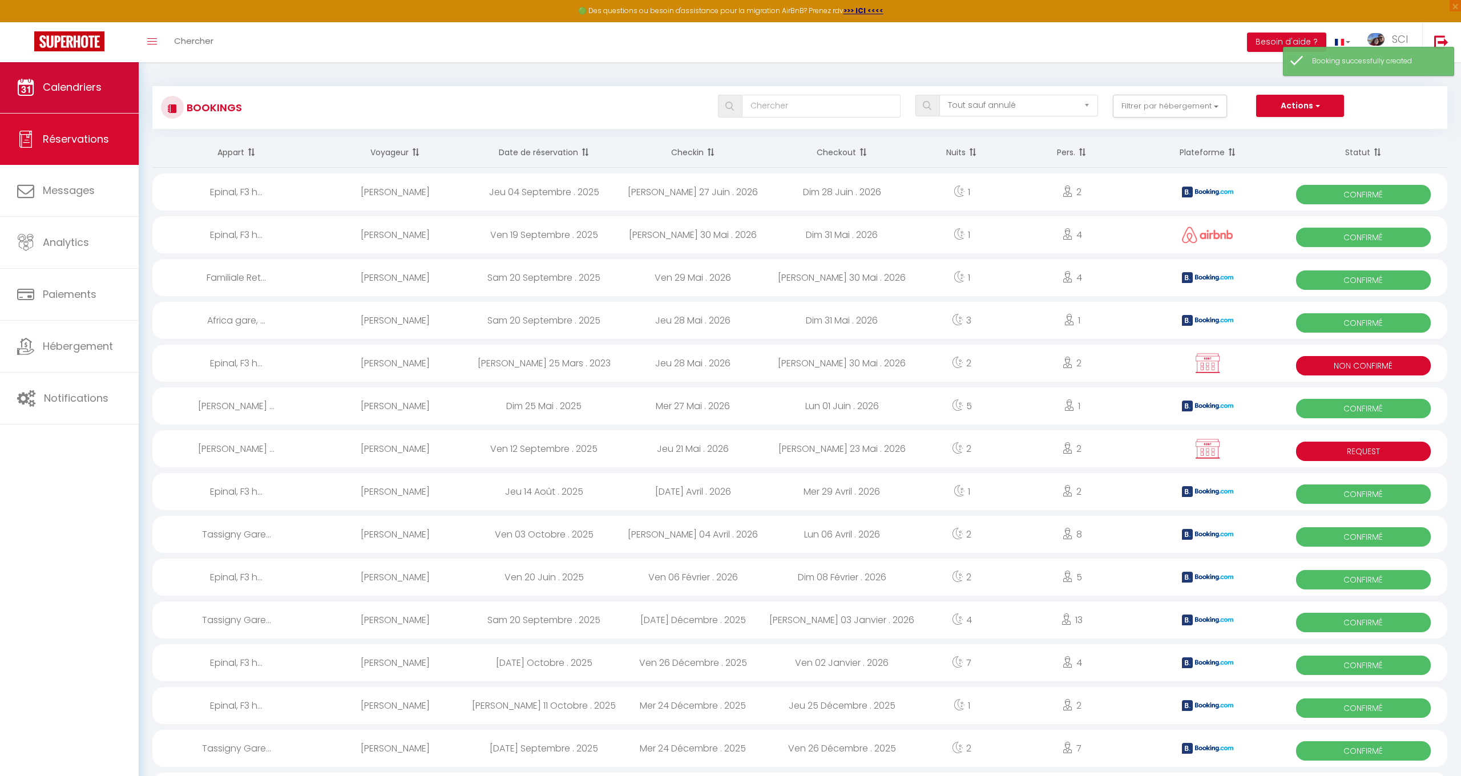
click at [60, 88] on span "Calendriers" at bounding box center [72, 87] width 59 height 14
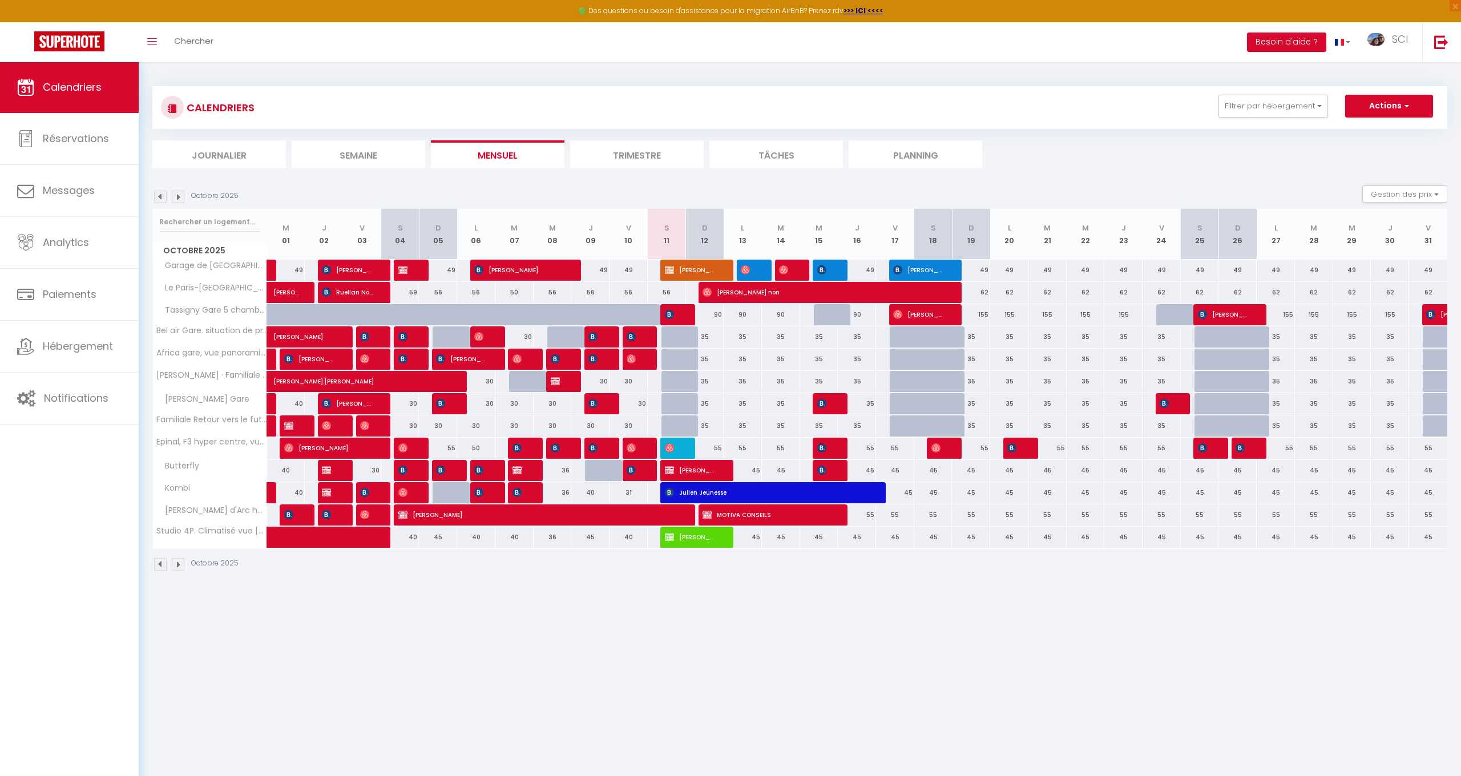
click at [910, 313] on span "[PERSON_NAME]" at bounding box center [918, 315] width 51 height 22
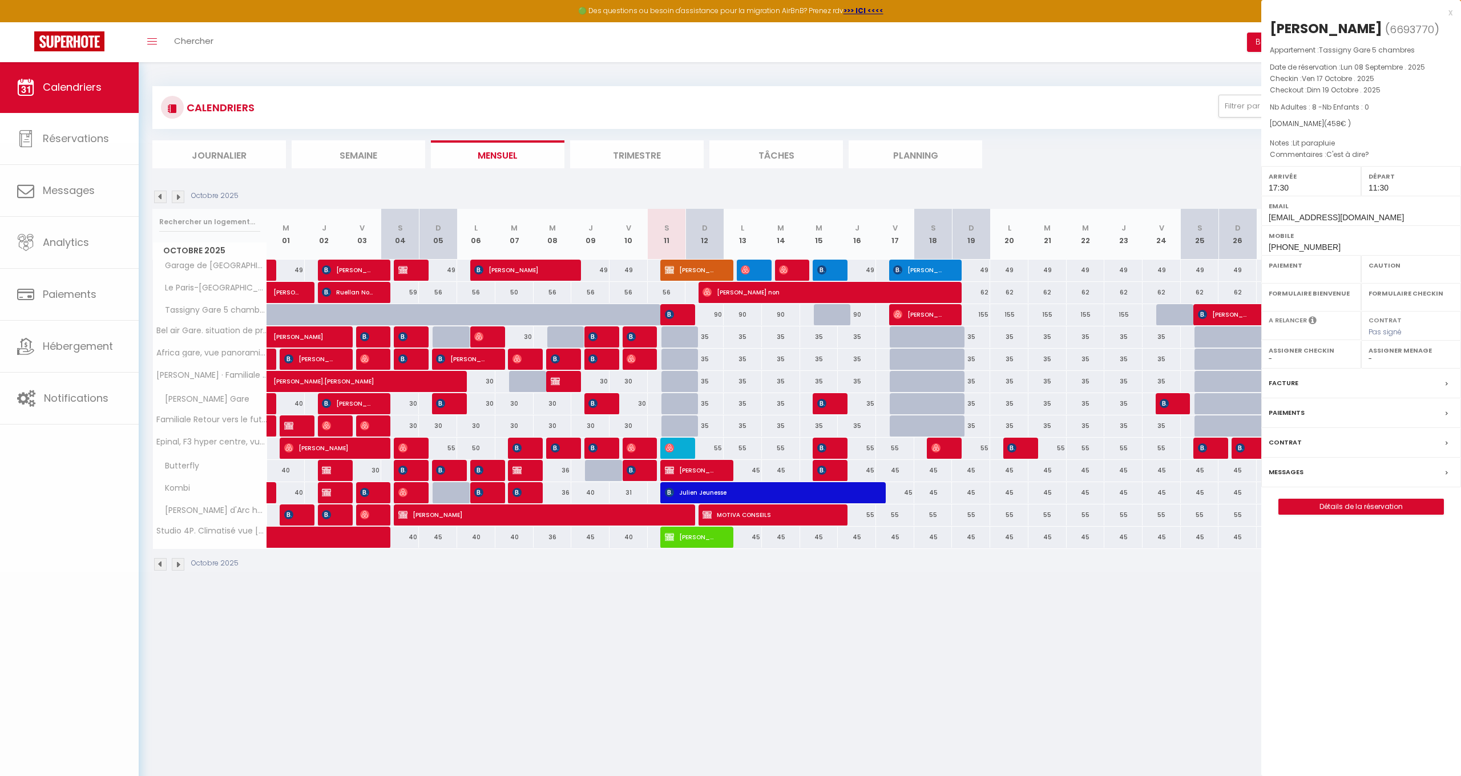
select select "OK"
select select "1"
select select "0"
select select "1"
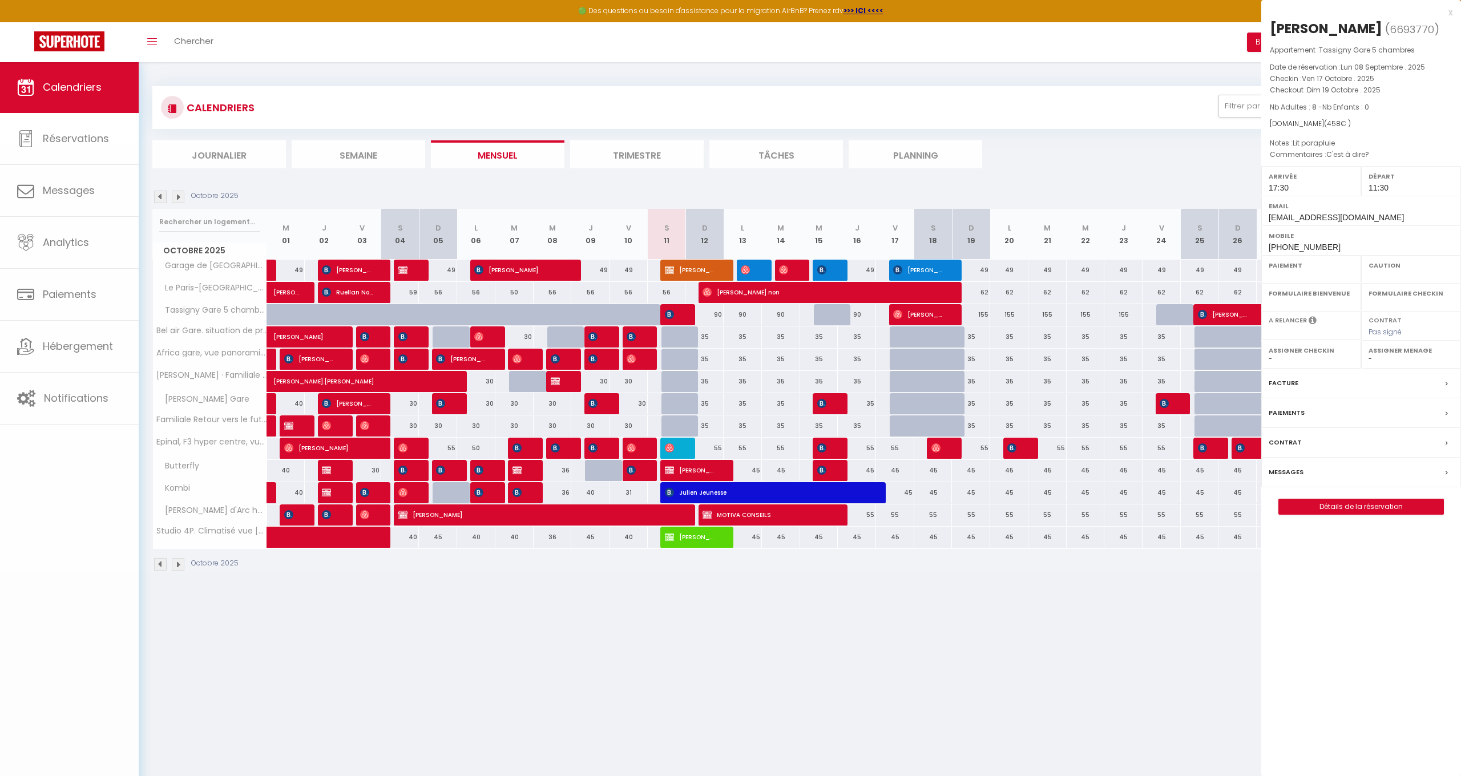
select select
select select "50832"
